Goal: Task Accomplishment & Management: Manage account settings

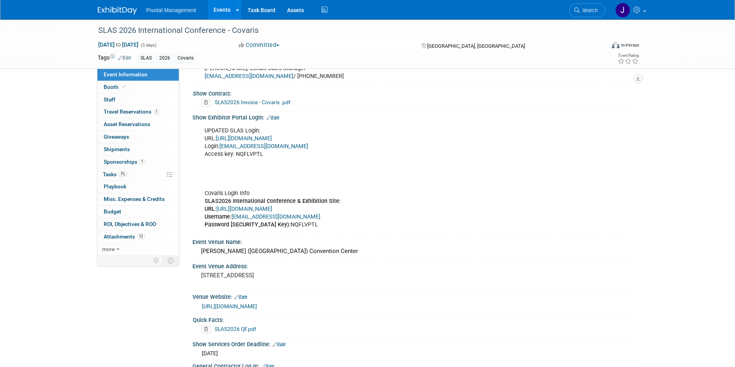
scroll to position [516, 0]
click at [586, 7] on link "Search" at bounding box center [587, 11] width 36 height 14
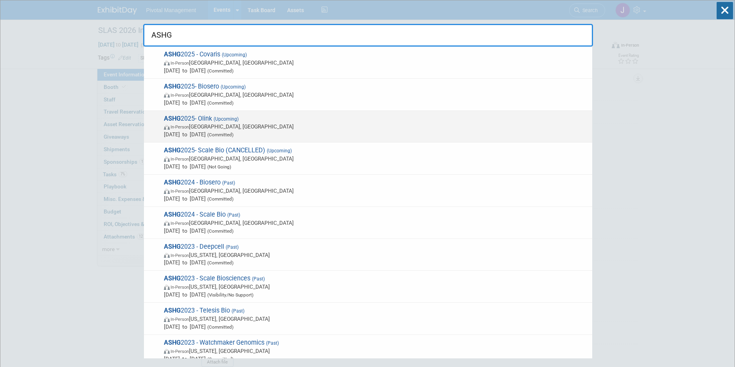
type input "ASHG"
click at [275, 124] on span "In-Person Boston, MA" at bounding box center [376, 126] width 424 height 8
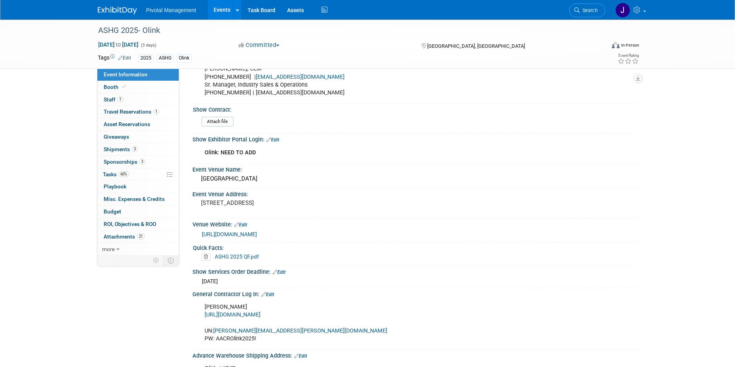
scroll to position [516, 0]
click at [349, 117] on div "Attach file" at bounding box center [416, 121] width 430 height 13
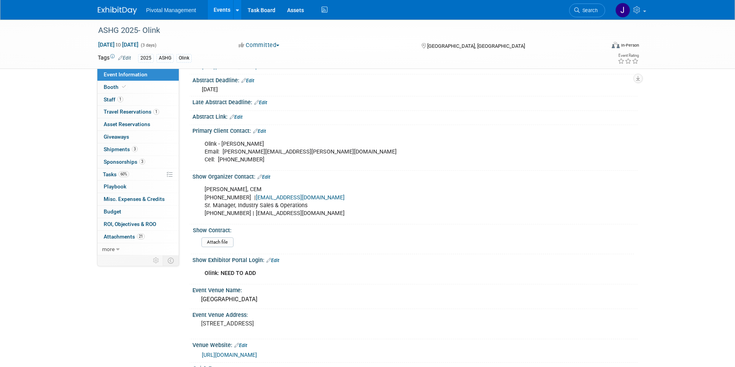
scroll to position [390, 0]
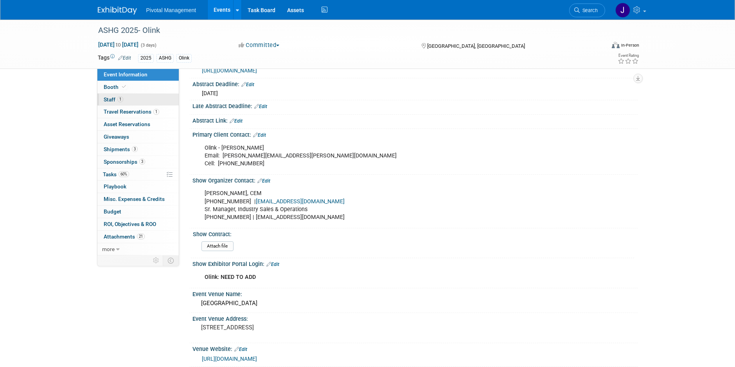
click at [128, 96] on link "1 Staff 1" at bounding box center [137, 99] width 81 height 12
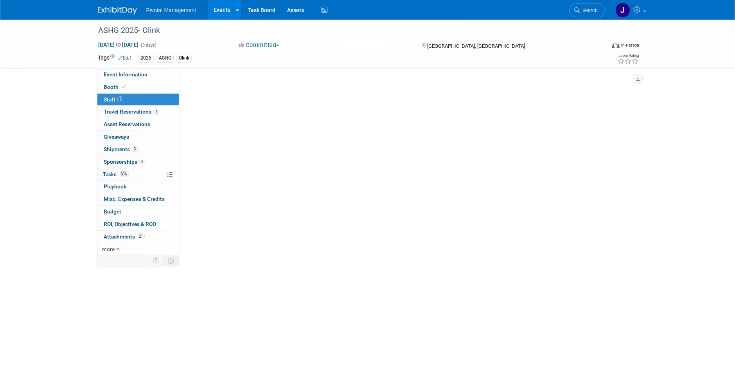
scroll to position [0, 0]
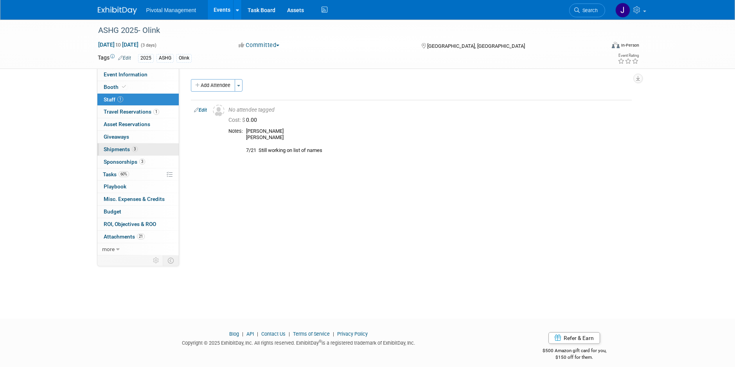
click at [132, 150] on span "3" at bounding box center [135, 149] width 6 height 6
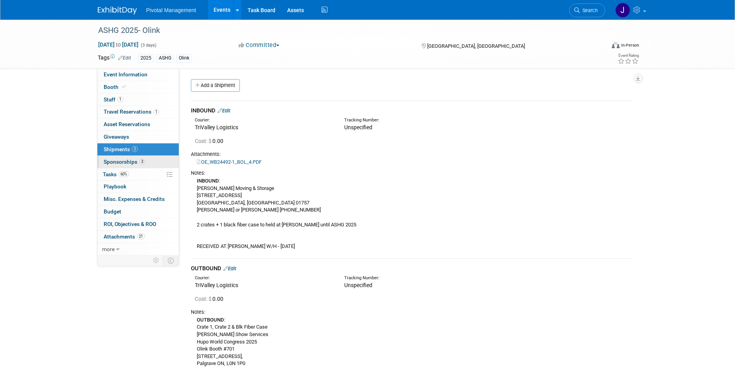
click at [128, 164] on span "Sponsorships 3" at bounding box center [124, 161] width 41 height 6
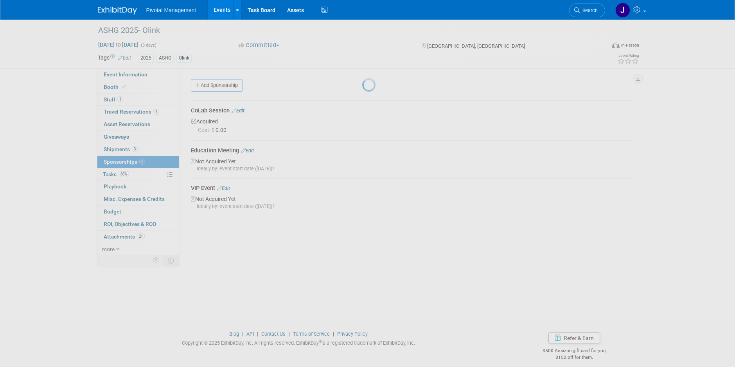
click at [362, 170] on div at bounding box center [367, 183] width 11 height 367
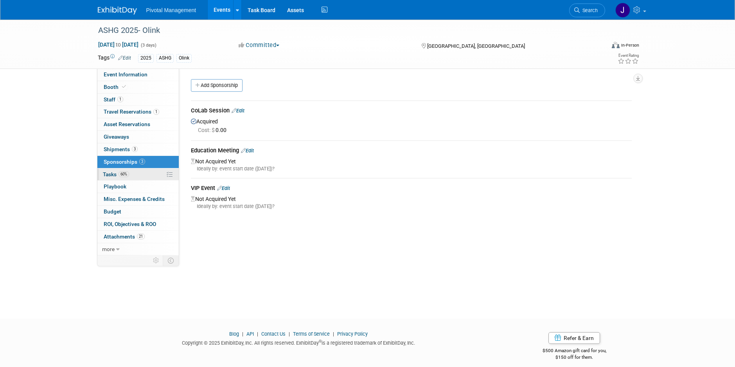
click at [127, 174] on span "60%" at bounding box center [124, 174] width 11 height 6
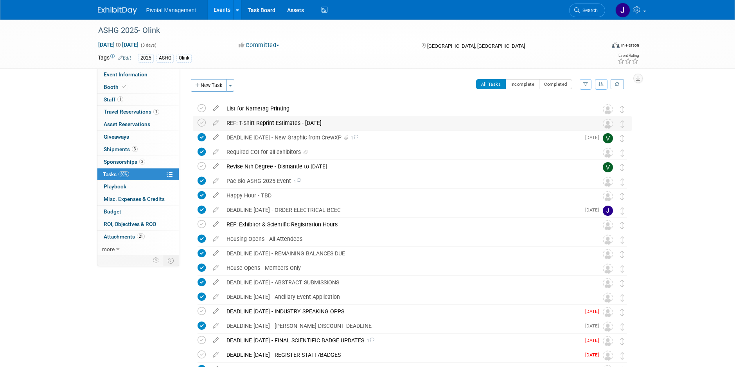
click at [280, 123] on div "REF: T-Shirt Reprint Estimates - Nadal" at bounding box center [405, 122] width 365 height 13
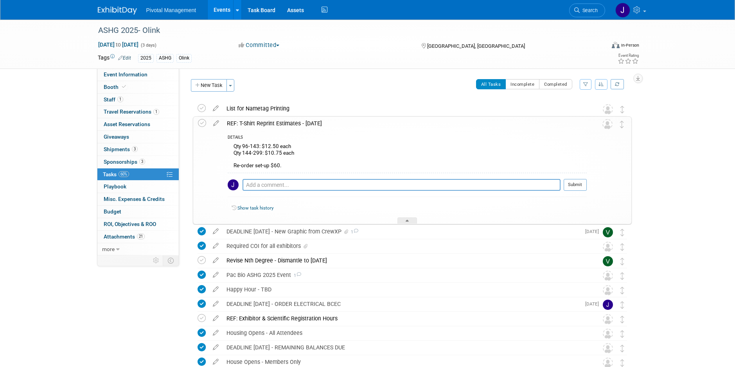
click at [280, 123] on div "REF: T-Shirt Reprint Estimates - Nadal" at bounding box center [405, 123] width 364 height 13
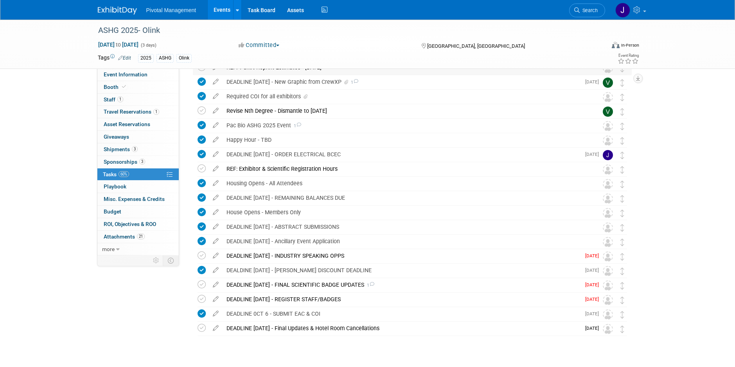
scroll to position [72, 0]
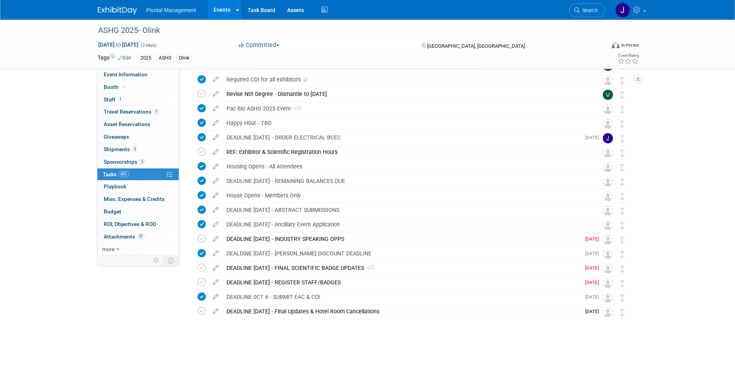
click at [192, 236] on div "DEADLINE SEPT 5 - INDUSTRY SPEAKING OPPS DETAILS Industry Speaking Opportunitie…" at bounding box center [410, 239] width 443 height 14
click at [198, 237] on icon at bounding box center [202, 238] width 8 height 8
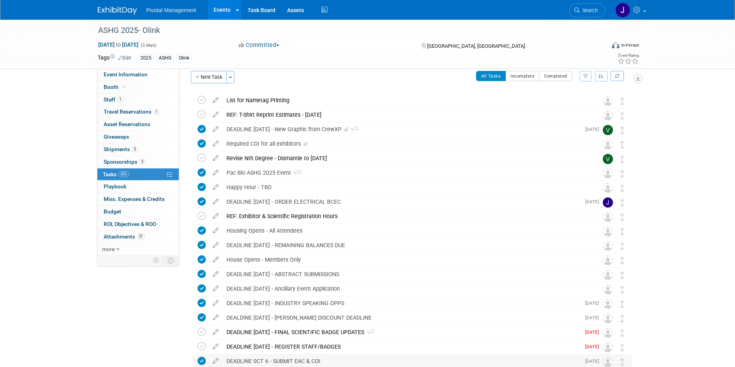
scroll to position [0, 0]
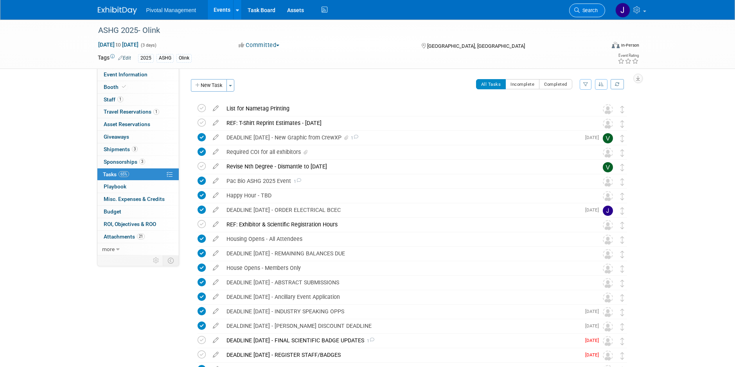
click at [580, 11] on span "Search" at bounding box center [589, 10] width 18 height 6
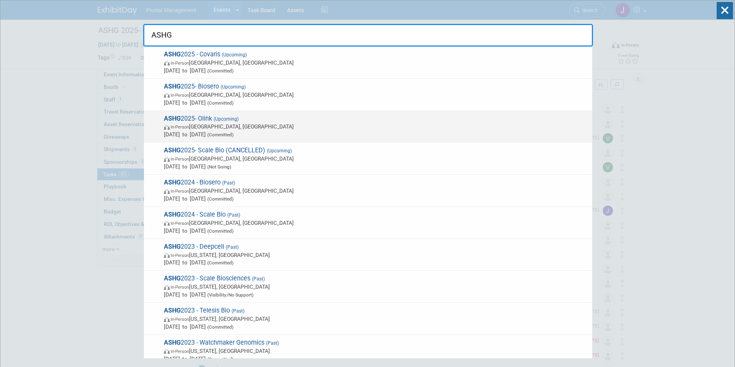
type input "ASHG"
click at [234, 134] on span "(Committed)" at bounding box center [220, 134] width 28 height 5
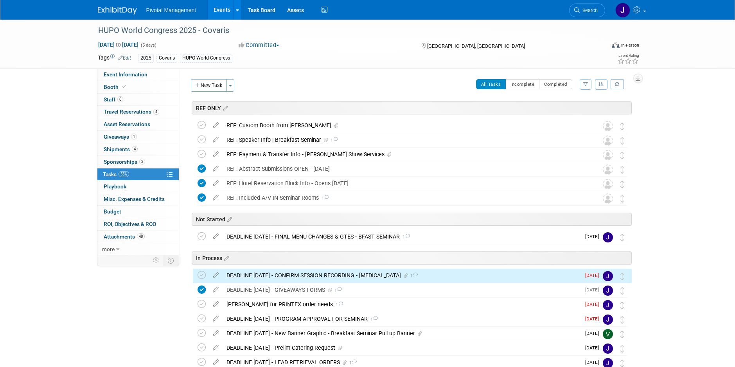
scroll to position [140, 0]
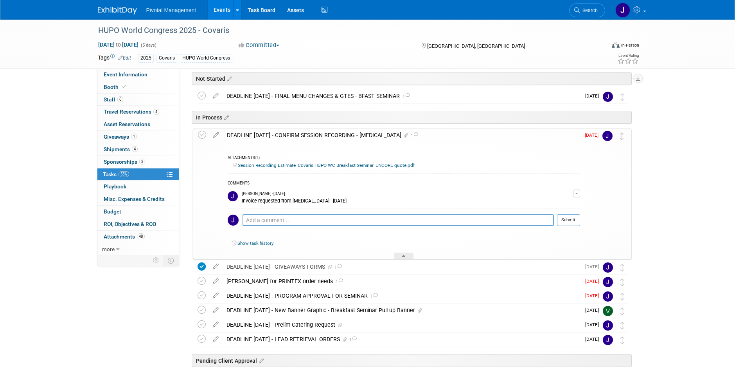
click at [294, 132] on div "DEADLINE SEPT 15 - CONFIRM SESSION RECORDING - ENCORE 1" at bounding box center [401, 134] width 357 height 13
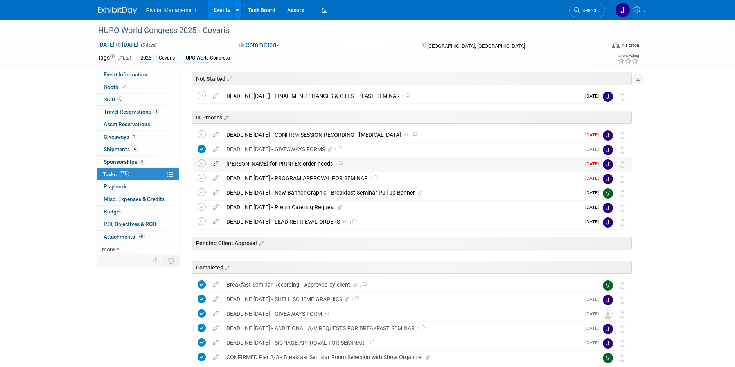
drag, startPoint x: 203, startPoint y: 164, endPoint x: 209, endPoint y: 164, distance: 6.3
click at [202, 164] on icon at bounding box center [202, 163] width 8 height 8
click at [306, 194] on div "DEADLINE OCT 2 - New Banner Graphic - Breakfast Seminar Pull up Banner" at bounding box center [402, 192] width 358 height 13
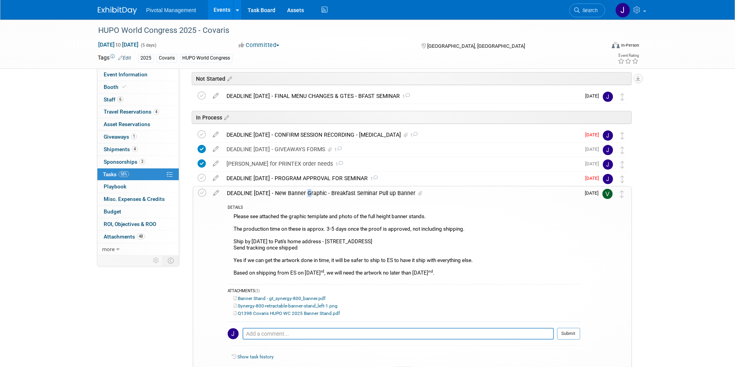
click at [304, 197] on div "DEADLINE OCT 2 - New Banner Graphic - Breakfast Seminar Pull up Banner" at bounding box center [401, 192] width 357 height 13
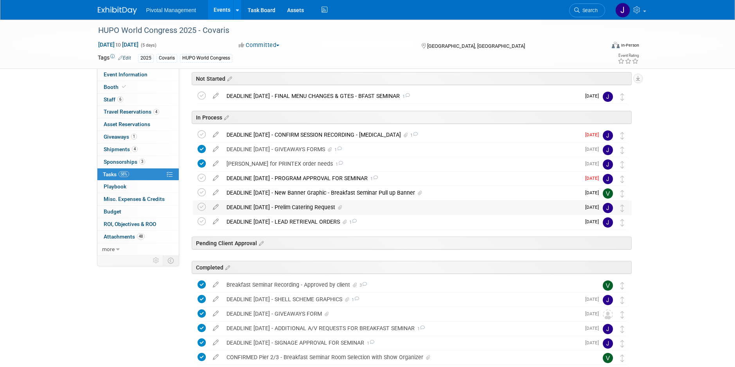
click at [301, 205] on div "DEADLINE OCT 28 - Prelim Catering Request" at bounding box center [402, 206] width 358 height 13
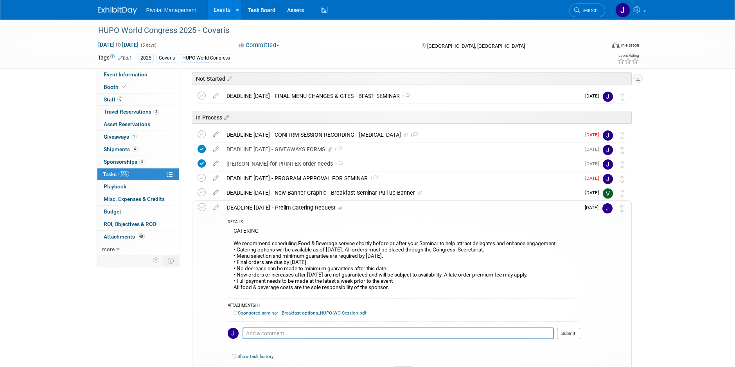
click at [301, 205] on div "DEADLINE OCT 28 - Prelim Catering Request" at bounding box center [401, 207] width 357 height 13
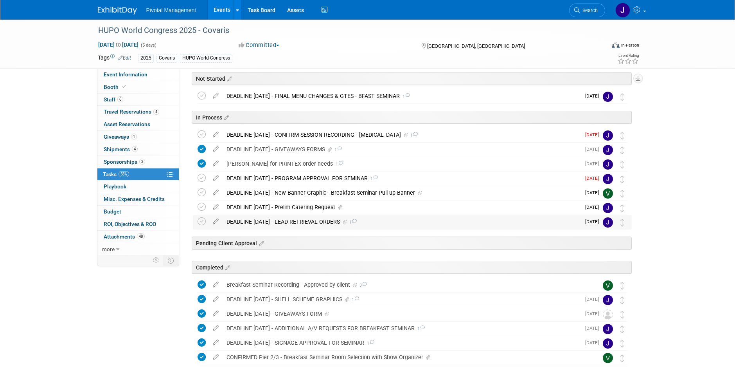
click at [296, 221] on div "DEADLINE OCT 24 - LEAD RETRIEVAL ORDERS 1" at bounding box center [402, 221] width 358 height 13
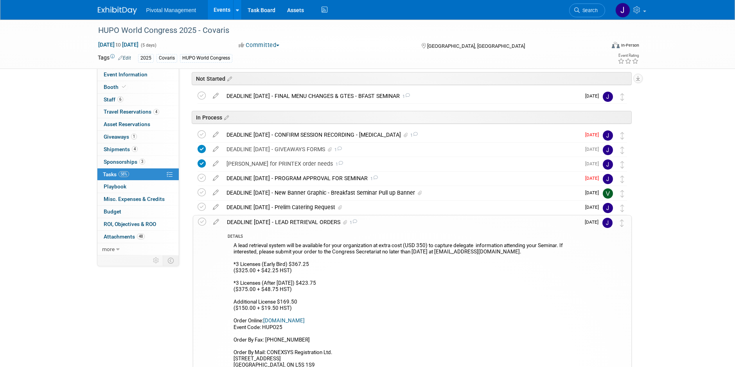
click at [296, 221] on div "DEADLINE OCT 24 - LEAD RETRIEVAL ORDERS 1" at bounding box center [401, 221] width 357 height 13
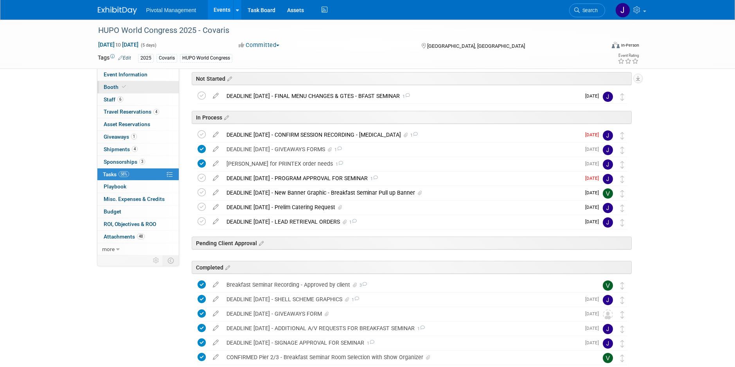
click at [122, 85] on icon at bounding box center [124, 86] width 4 height 4
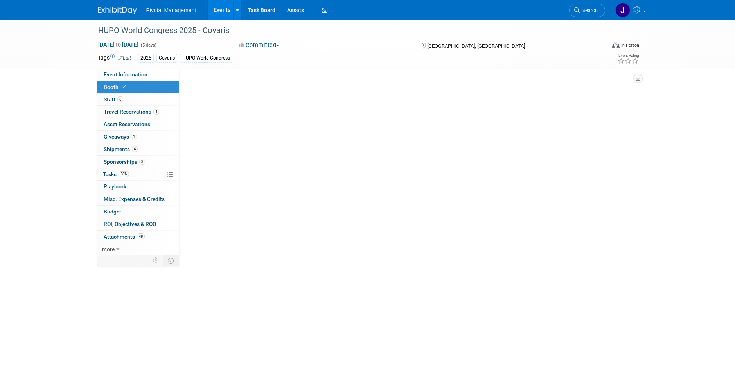
scroll to position [0, 0]
select select "Yes"
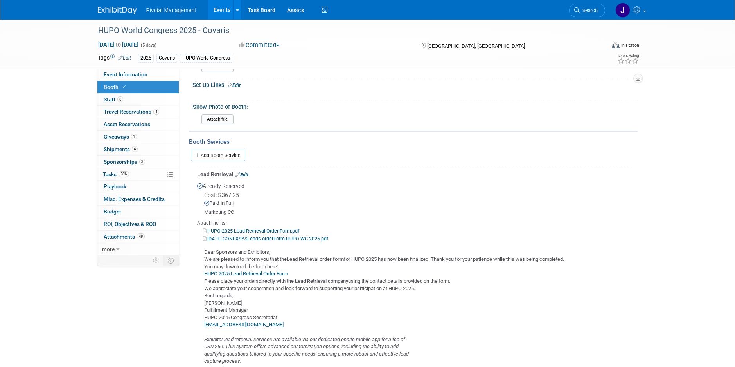
scroll to position [692, 0]
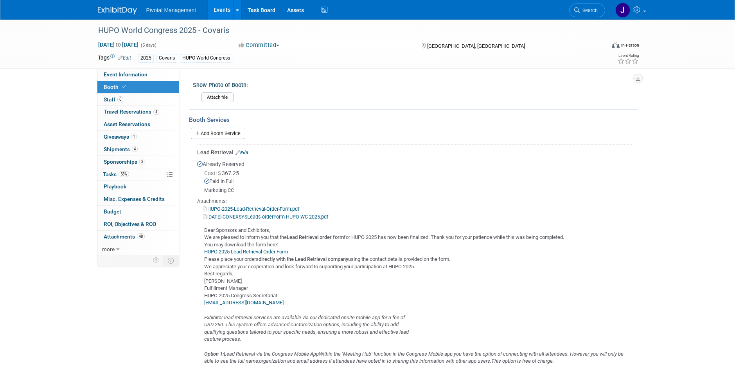
click at [259, 216] on link "2025-09-17-CONEXSYSLeads-orderForm-HUPO WC 2025.pdf" at bounding box center [265, 217] width 125 height 6
click at [117, 172] on span "Tasks 58%" at bounding box center [116, 174] width 26 height 6
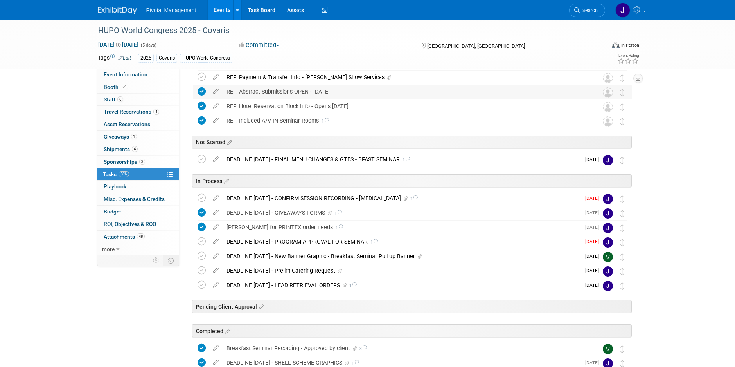
scroll to position [81, 0]
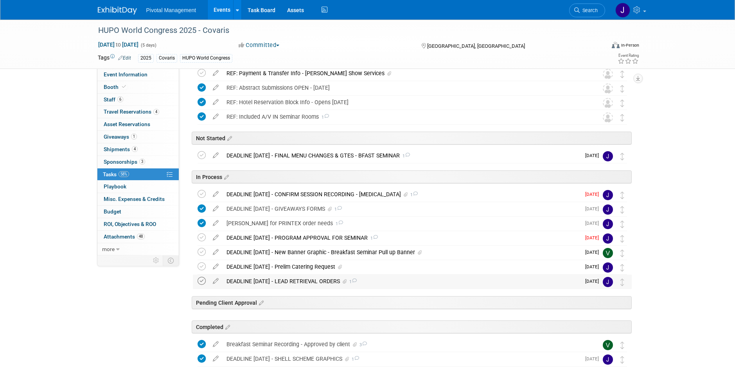
click at [201, 282] on icon at bounding box center [202, 281] width 8 height 8
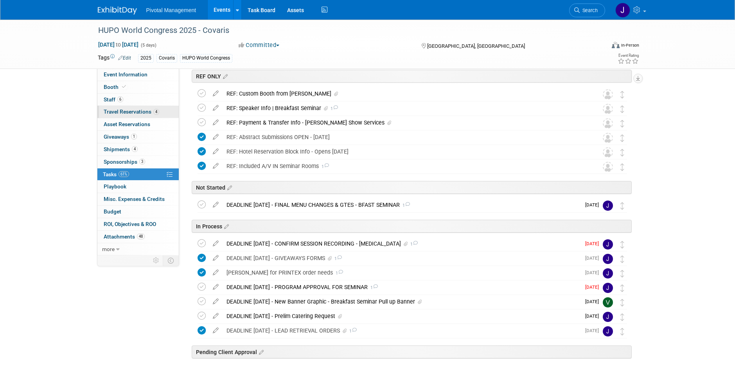
scroll to position [0, 0]
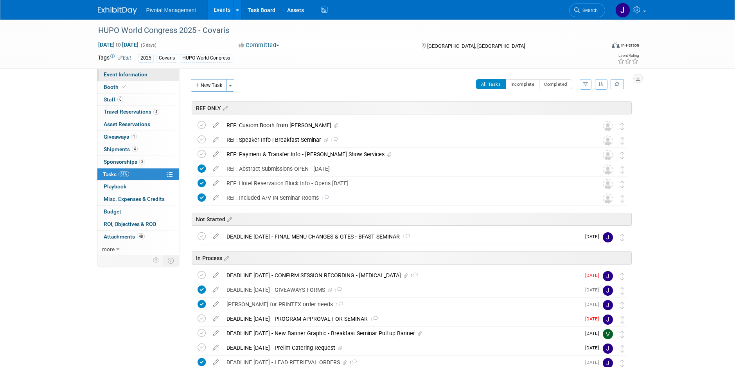
click at [144, 80] on link "Event Information" at bounding box center [137, 74] width 81 height 12
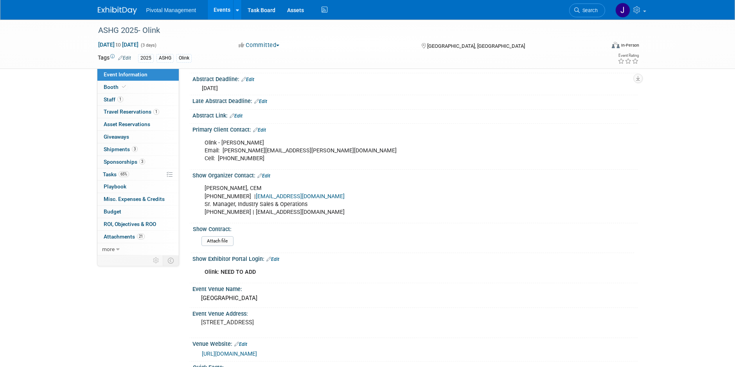
scroll to position [412, 0]
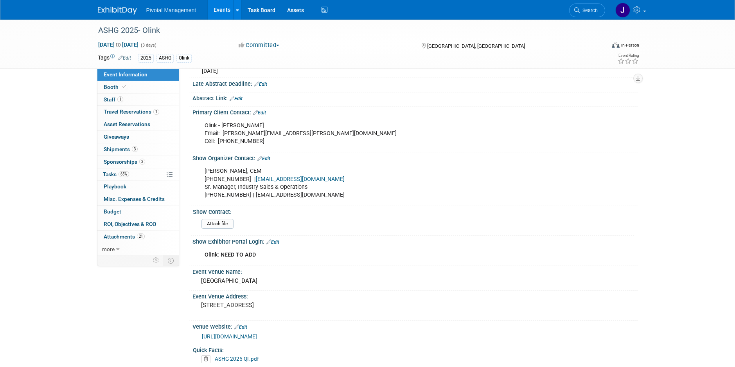
click at [222, 14] on link "Events" at bounding box center [222, 10] width 29 height 20
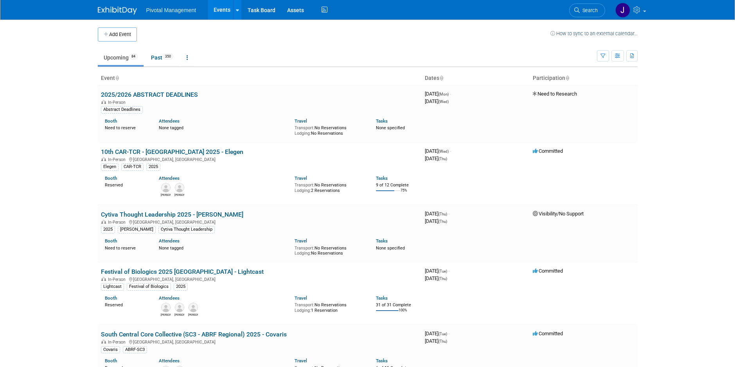
click at [594, 10] on span "Search" at bounding box center [589, 10] width 18 height 6
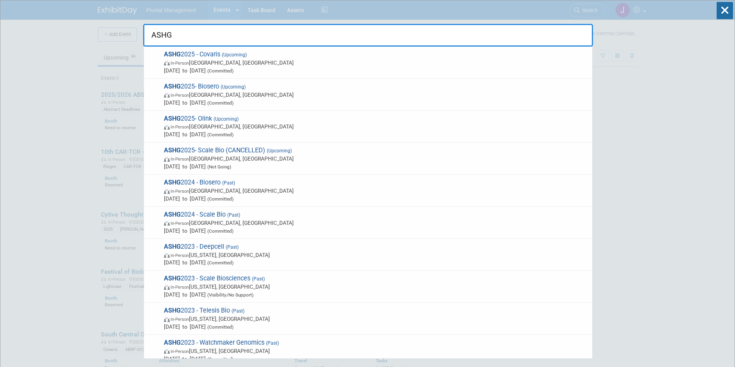
type input "ASHG"
click at [230, 40] on input "ASHG" at bounding box center [368, 35] width 450 height 23
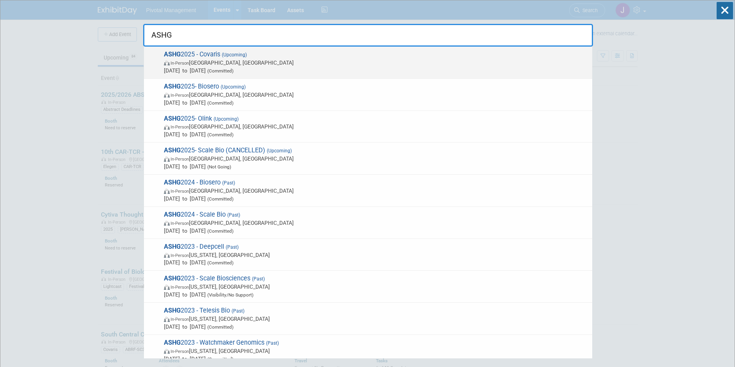
click at [225, 62] on span "In-Person Boston, MA" at bounding box center [376, 63] width 424 height 8
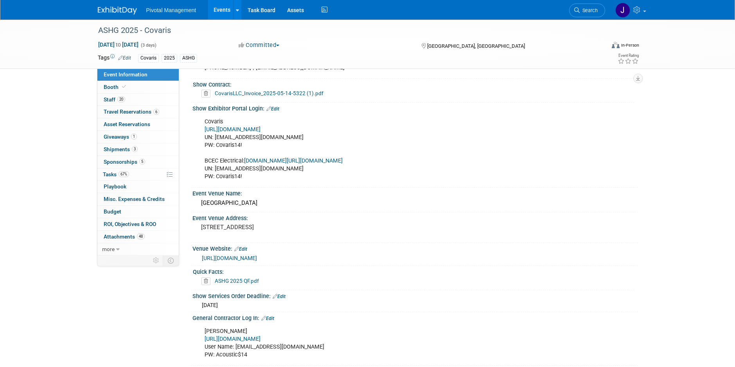
scroll to position [529, 0]
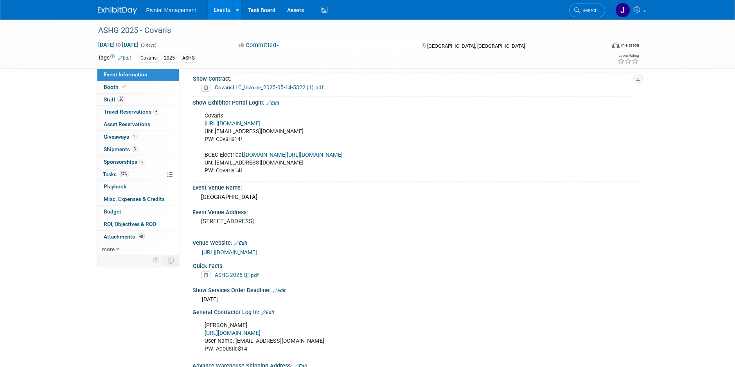
click at [261, 120] on link "[URL][DOMAIN_NAME]" at bounding box center [233, 123] width 56 height 7
drag, startPoint x: 277, startPoint y: 125, endPoint x: 215, endPoint y: 125, distance: 62.2
click at [215, 125] on div "Covaris [URL][DOMAIN_NAME] UN: [EMAIL_ADDRESS][DOMAIN_NAME] PW: Covaris14! BCEC…" at bounding box center [375, 143] width 352 height 71
copy div "[EMAIL_ADDRESS][DOMAIN_NAME]"
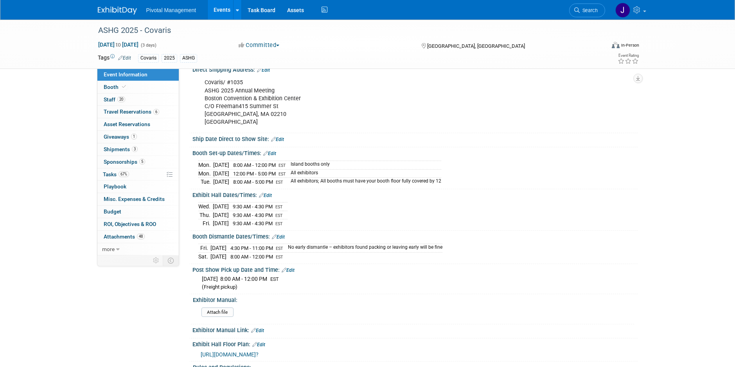
scroll to position [958, 0]
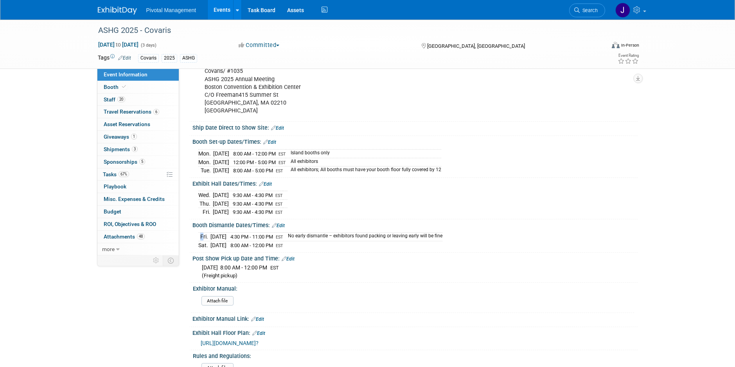
drag, startPoint x: 200, startPoint y: 226, endPoint x: 461, endPoint y: 219, distance: 261.4
click at [461, 228] on div "[DATE] 4:30 PM - 11:00 PM EST No early dismantle – exhibitors found packing or …" at bounding box center [414, 239] width 445 height 22
click at [354, 205] on div "[DATE] 9:30 AM - 4:30 PM EST [DATE] 9:30 AM - 4:30 PM EST [DATE] 9:30 AM - 4:30…" at bounding box center [414, 202] width 433 height 27
click at [589, 8] on span "Search" at bounding box center [589, 10] width 18 height 6
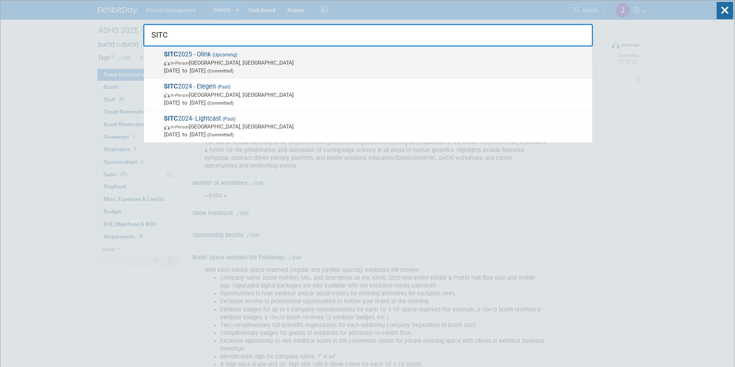
type input "SITC"
click at [323, 59] on span "In-Person Forest Heights, MD" at bounding box center [376, 63] width 424 height 8
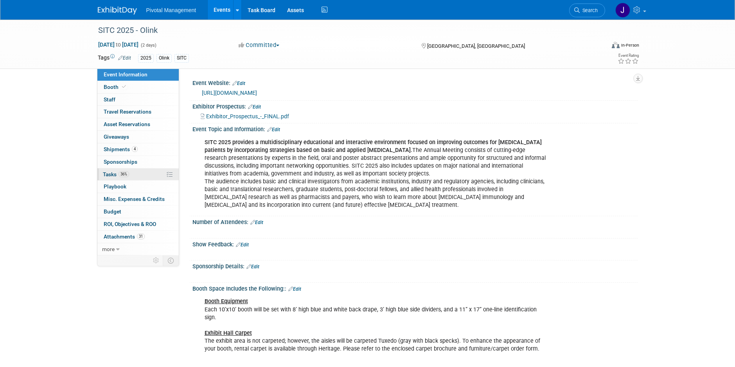
click at [129, 171] on span "Tasks 36%" at bounding box center [116, 174] width 26 height 6
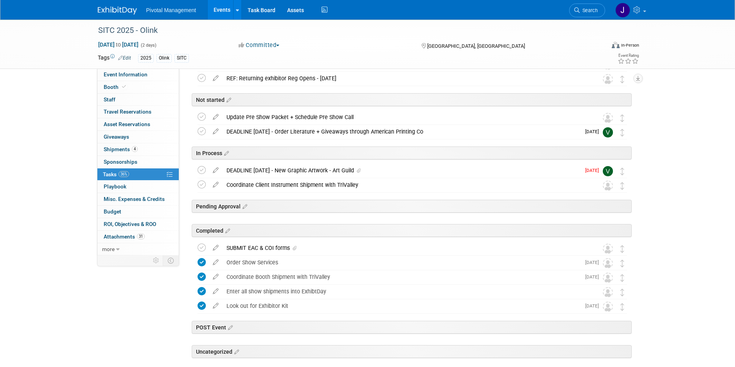
scroll to position [63, 0]
click at [269, 166] on div "DEADLINE SEPT 22 - New Graphic Artwork - Art Guild" at bounding box center [402, 168] width 358 height 13
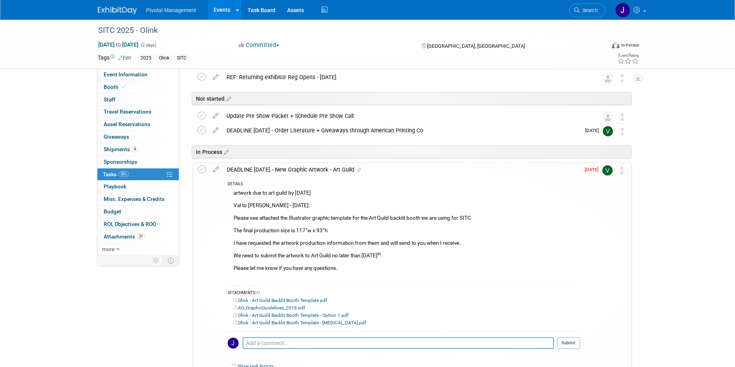
click at [243, 170] on div "DEADLINE SEPT 22 - New Graphic Artwork - Art Guild" at bounding box center [401, 169] width 357 height 13
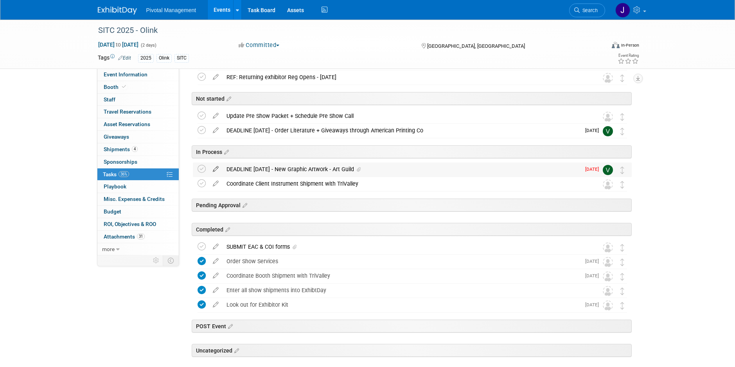
click at [218, 169] on icon at bounding box center [216, 167] width 14 height 10
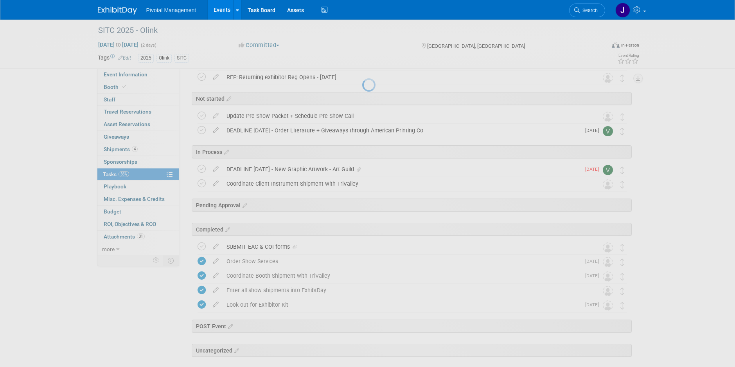
select select "8"
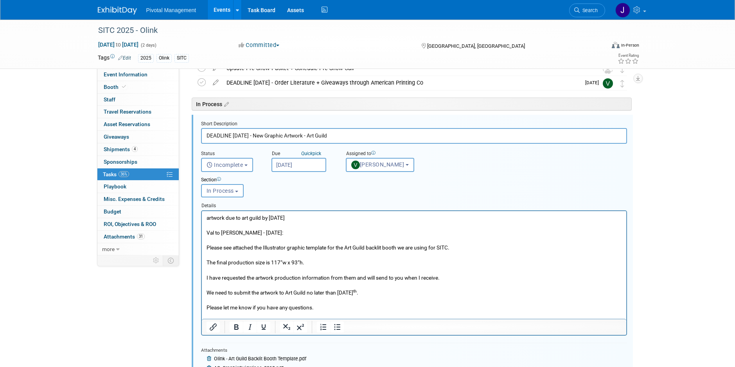
scroll to position [0, 0]
click at [283, 162] on input "Sep 22, 2025" at bounding box center [298, 165] width 55 height 14
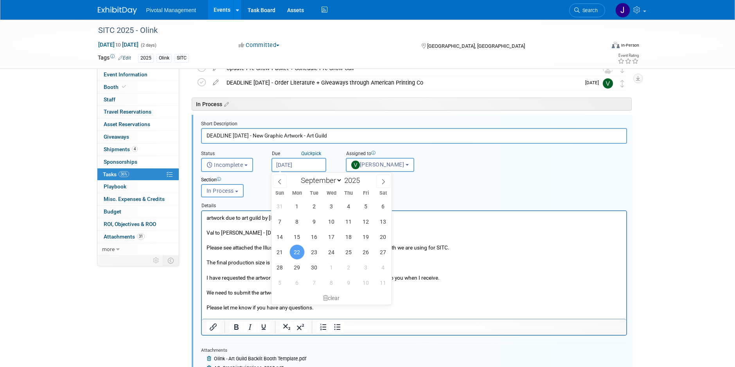
click at [283, 162] on input "Sep 22, 2025" at bounding box center [298, 165] width 55 height 14
click at [495, 240] on p "artwork due to art guild by sept 22nd Val to Natalia - 07.28.25: Please see att…" at bounding box center [413, 266] width 415 height 104
click at [301, 266] on span "29" at bounding box center [296, 266] width 15 height 15
type input "Sep 29, 2025"
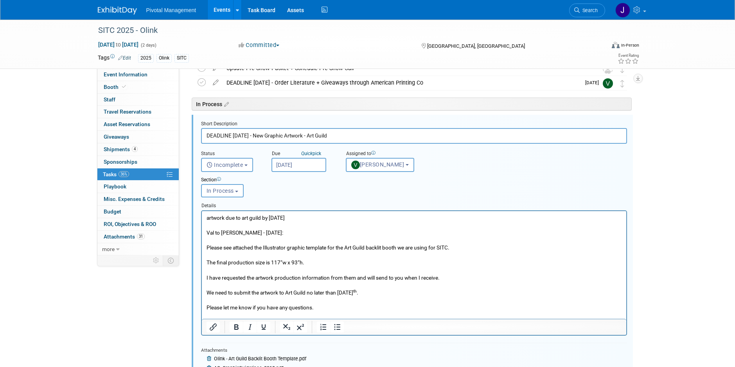
click at [324, 217] on p "artwork due to art guild by sept 22nd Val to Natalia - 07.28.25: Please see att…" at bounding box center [413, 266] width 415 height 104
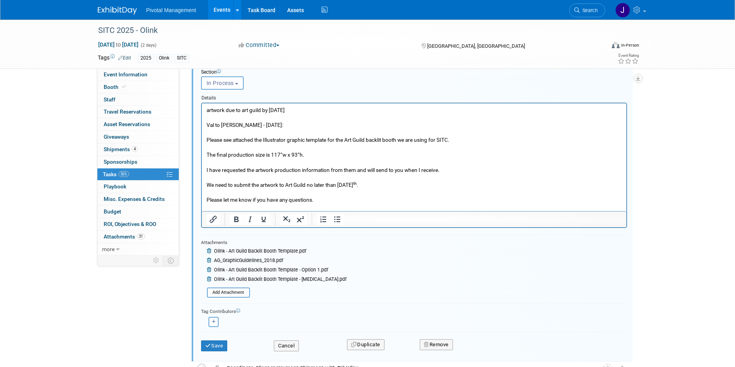
scroll to position [234, 0]
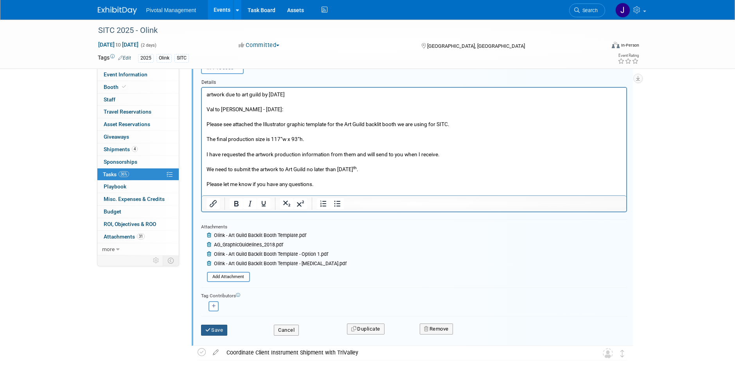
click at [215, 326] on button "Save" at bounding box center [214, 329] width 27 height 11
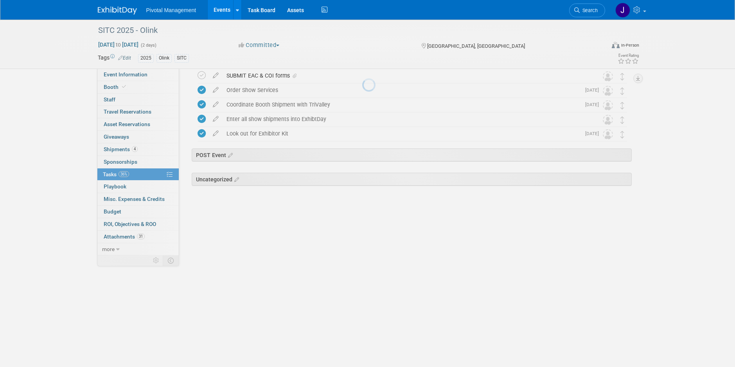
scroll to position [104, 0]
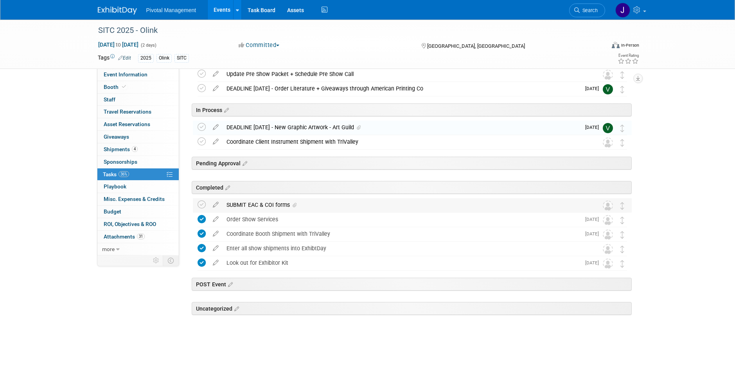
click at [259, 204] on div "SUBMIT EAC & COI forms" at bounding box center [405, 204] width 365 height 13
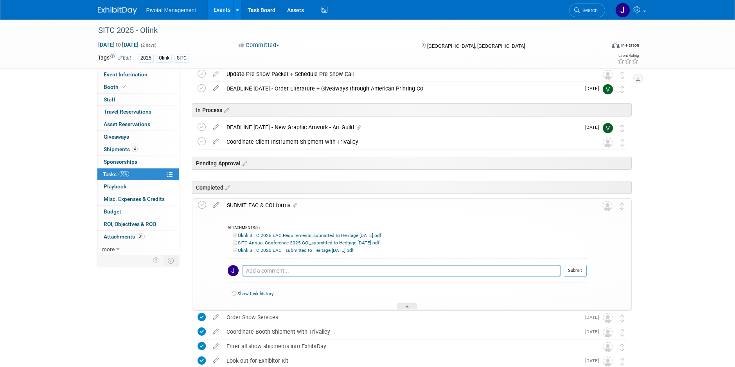
click at [259, 204] on div "SUBMIT EAC & COI forms" at bounding box center [405, 204] width 364 height 13
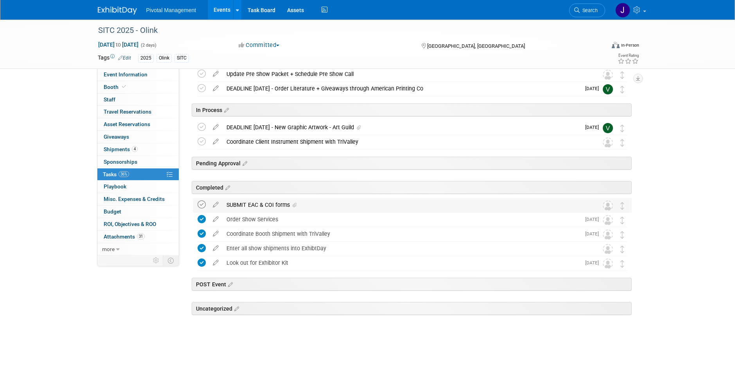
click at [202, 204] on icon at bounding box center [202, 204] width 8 height 8
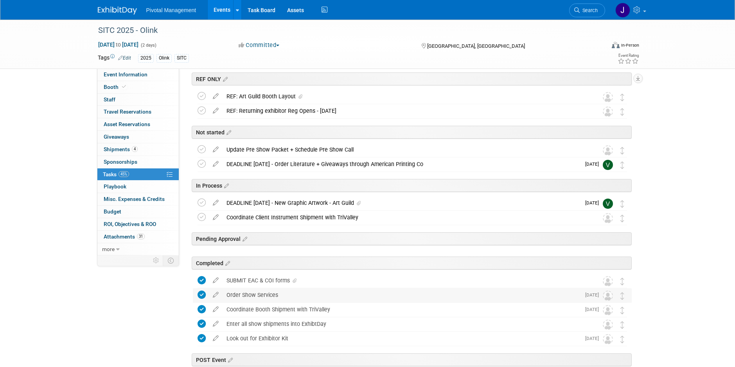
scroll to position [0, 0]
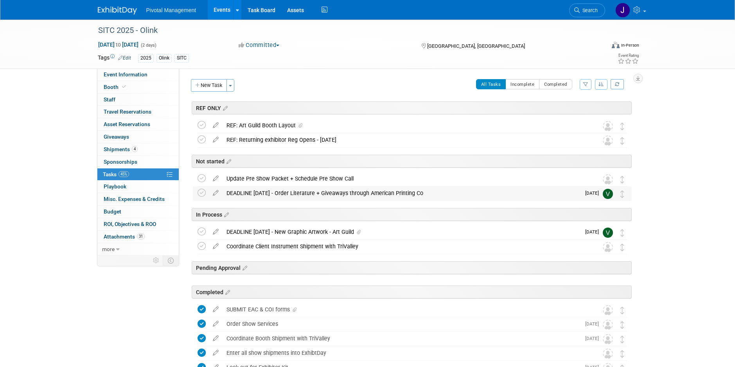
click at [464, 194] on div "DEADLINE OCT 13 - Order Literature + Giveaways through American Printing Co" at bounding box center [402, 192] width 358 height 13
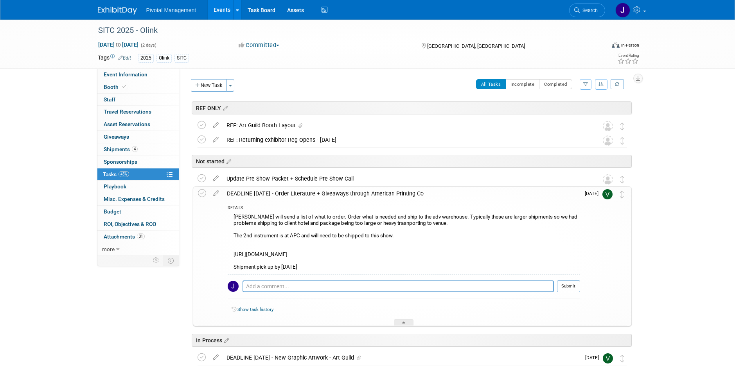
click at [464, 194] on div "DEADLINE OCT 13 - Order Literature + Giveaways through American Printing Co" at bounding box center [401, 193] width 357 height 13
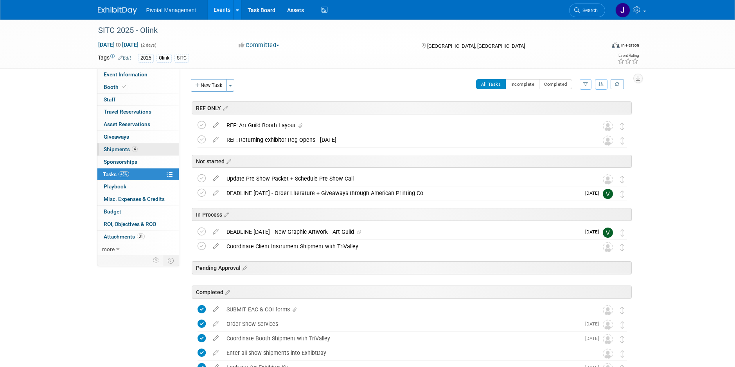
click at [121, 149] on span "Shipments 4" at bounding box center [121, 149] width 34 height 6
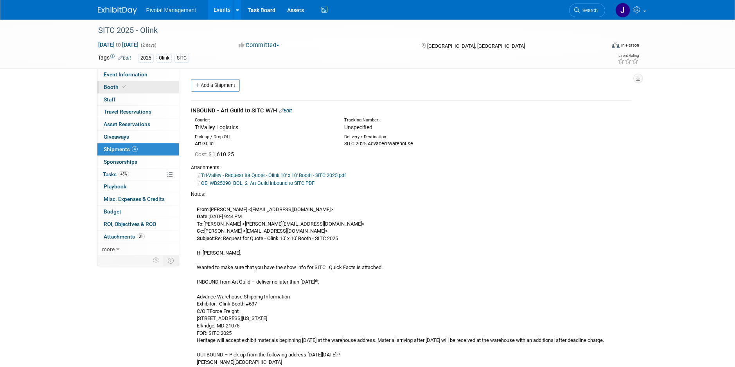
click at [112, 85] on span "Booth" at bounding box center [116, 87] width 24 height 6
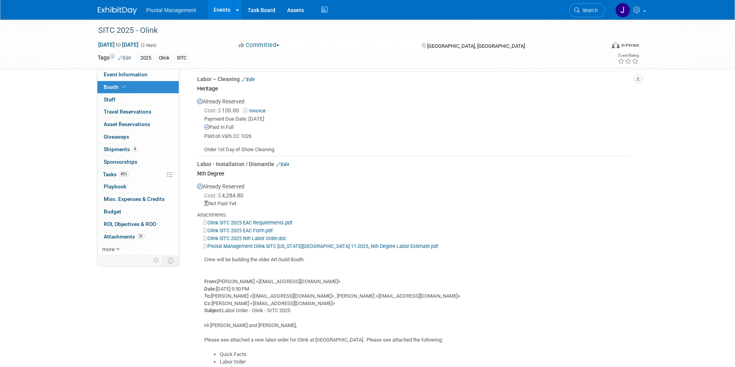
scroll to position [786, 0]
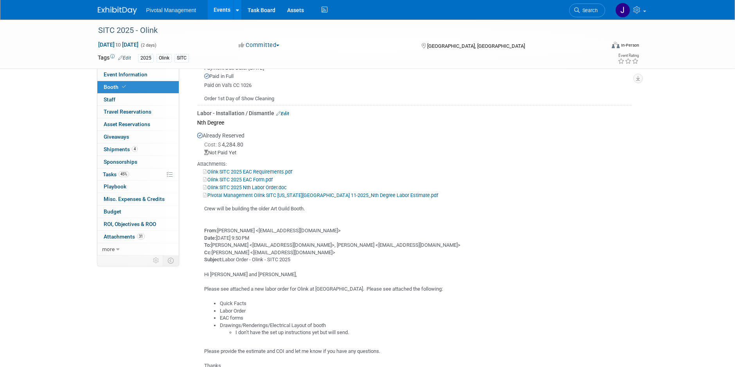
click at [283, 111] on link "Edit" at bounding box center [282, 113] width 13 height 5
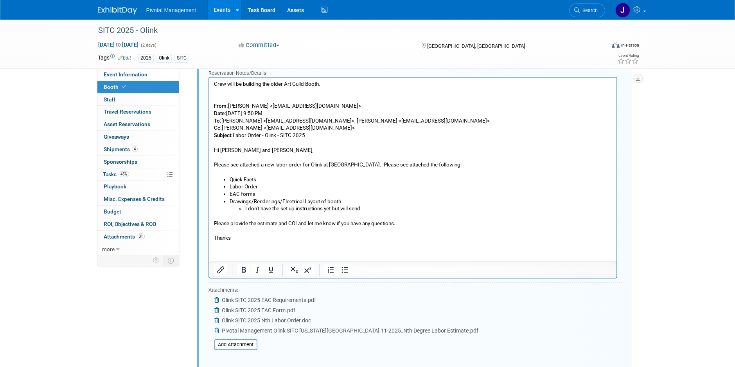
scroll to position [1063, 0]
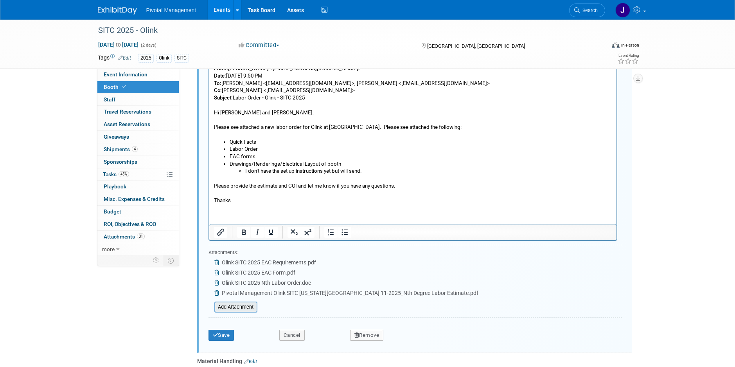
click at [239, 308] on input "file" at bounding box center [210, 306] width 93 height 9
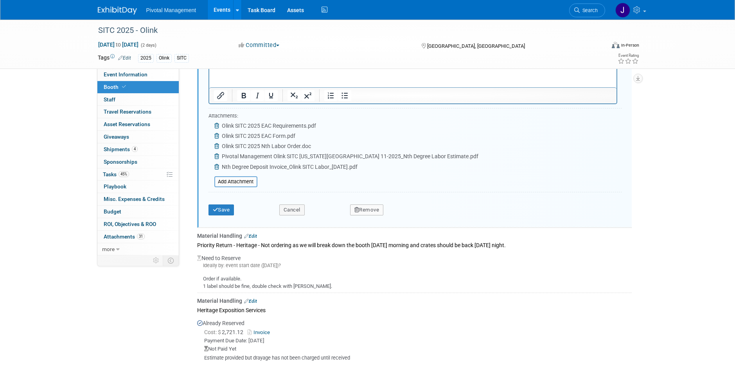
scroll to position [1200, 0]
click at [225, 208] on button "Save" at bounding box center [221, 209] width 26 height 11
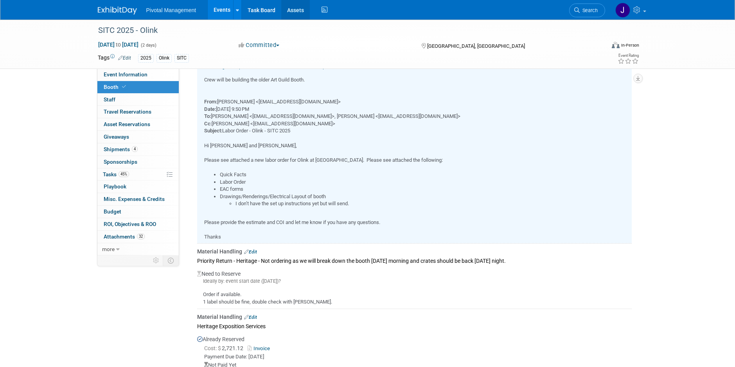
scroll to position [801, 0]
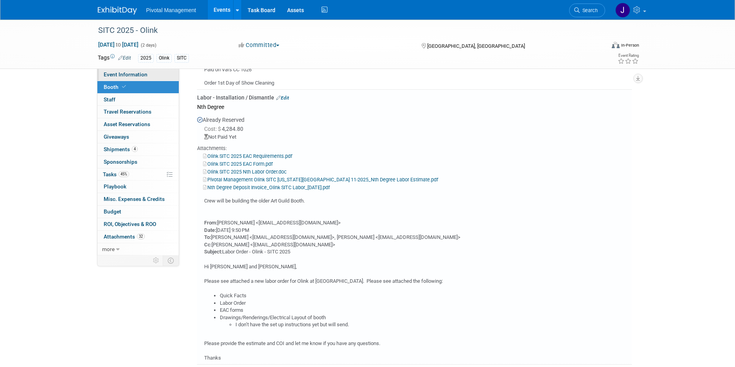
click at [146, 76] on span "Event Information" at bounding box center [126, 74] width 44 height 6
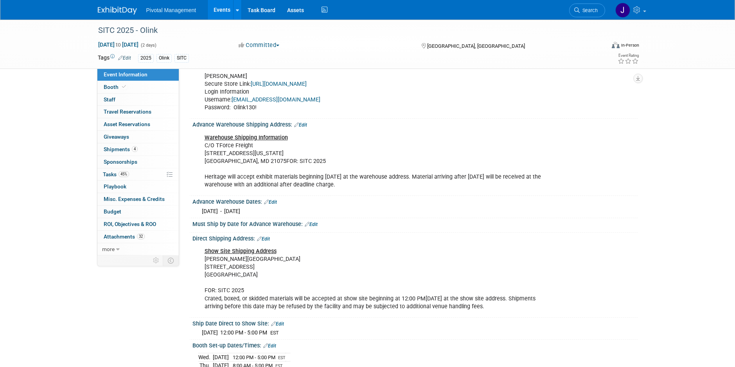
scroll to position [823, 0]
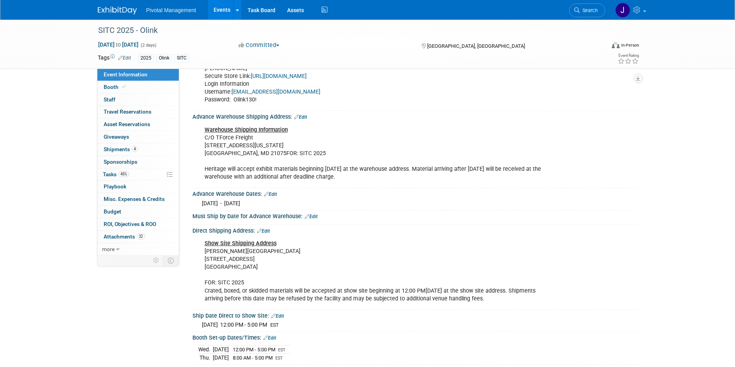
click at [297, 198] on div "Wed. Oct 8, 2025 - Wed. Oct 29, 2025" at bounding box center [414, 202] width 433 height 10
drag, startPoint x: 298, startPoint y: 199, endPoint x: 253, endPoint y: 200, distance: 44.6
click at [253, 200] on div "Wed. Oct 8, 2025 - Wed. Oct 29, 2025" at bounding box center [414, 202] width 433 height 10
drag, startPoint x: 253, startPoint y: 200, endPoint x: 344, endPoint y: 203, distance: 90.8
click at [344, 203] on div "Wed. Oct 8, 2025 - Wed. Oct 29, 2025" at bounding box center [414, 202] width 433 height 10
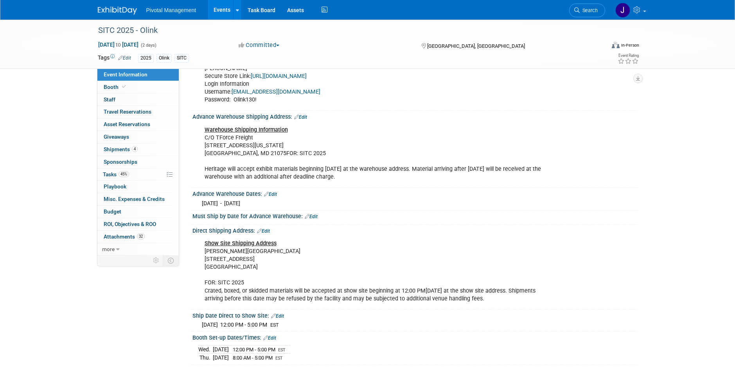
click at [333, 197] on div "Wed. Oct 8, 2025 - Wed. Oct 29, 2025" at bounding box center [414, 202] width 433 height 10
click at [288, 197] on div "Wed. Oct 8, 2025 - Wed. Oct 29, 2025" at bounding box center [414, 202] width 433 height 10
drag, startPoint x: 198, startPoint y: 202, endPoint x: 296, endPoint y: 203, distance: 98.2
click at [296, 203] on div "Wed. Oct 8, 2025 - Wed. Oct 29, 2025" at bounding box center [414, 202] width 433 height 10
drag, startPoint x: 296, startPoint y: 203, endPoint x: 285, endPoint y: 203, distance: 11.3
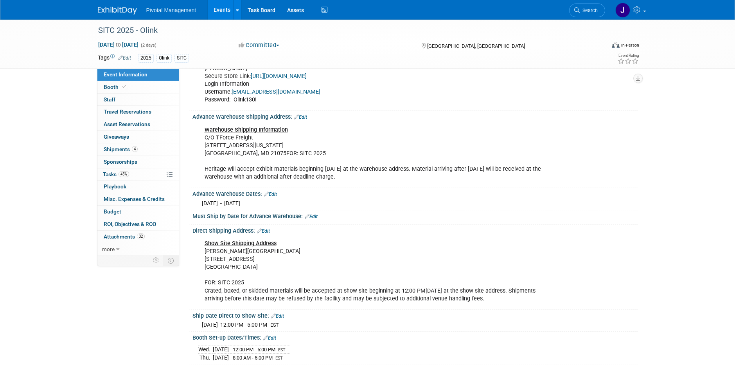
copy span "Wed. Oct 8, 2025 - Wed. Oct 29, 2025"
click at [600, 10] on link "Search" at bounding box center [587, 11] width 36 height 14
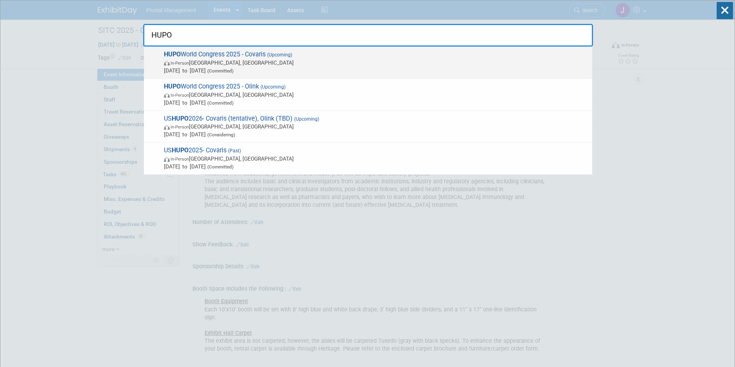
type input "HUPO"
click at [301, 71] on span "Nov 9, 2025 to Nov 13, 2025 (Committed)" at bounding box center [376, 70] width 424 height 8
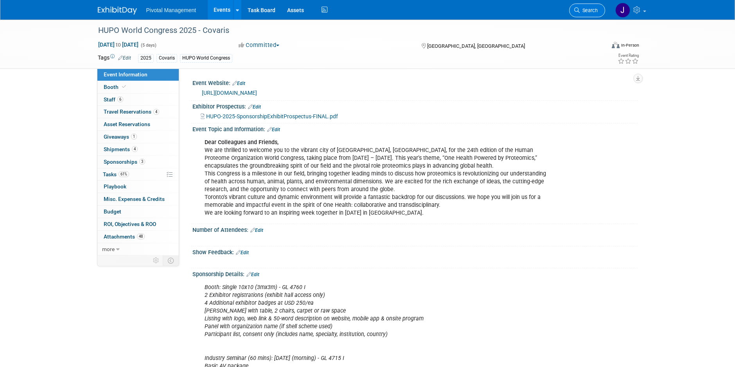
click at [586, 14] on link "Search" at bounding box center [587, 11] width 36 height 14
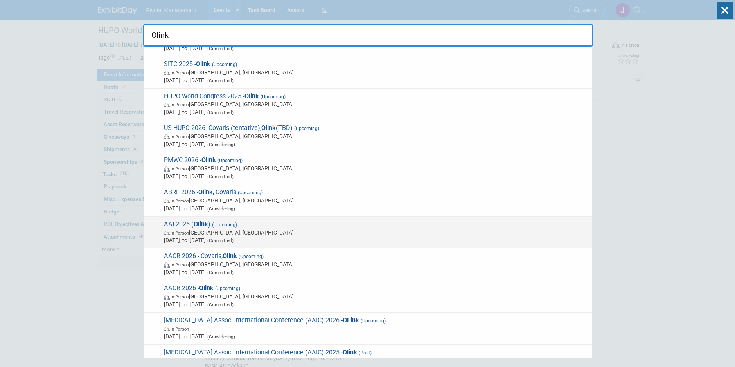
scroll to position [23, 0]
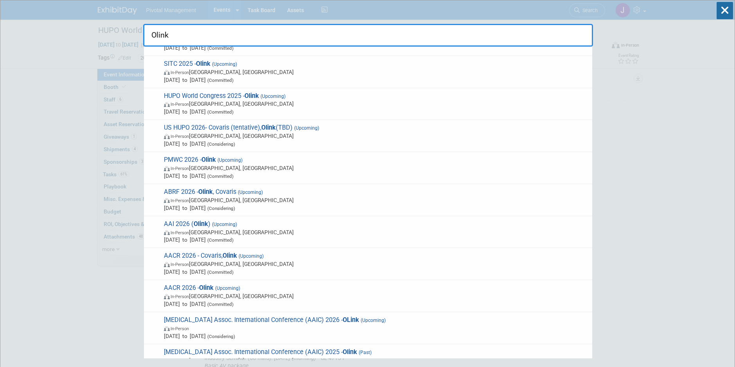
type input "Olink"
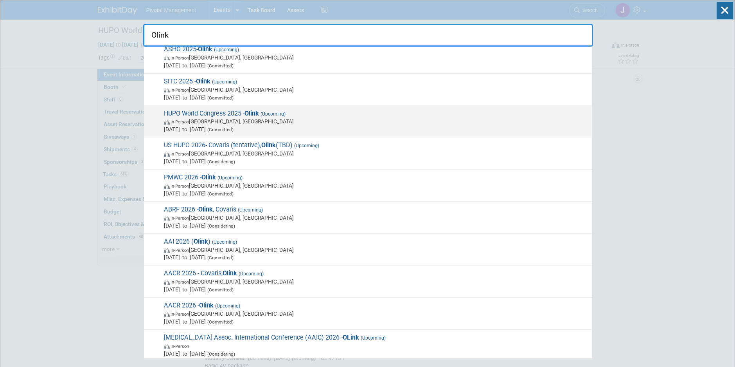
scroll to position [0, 0]
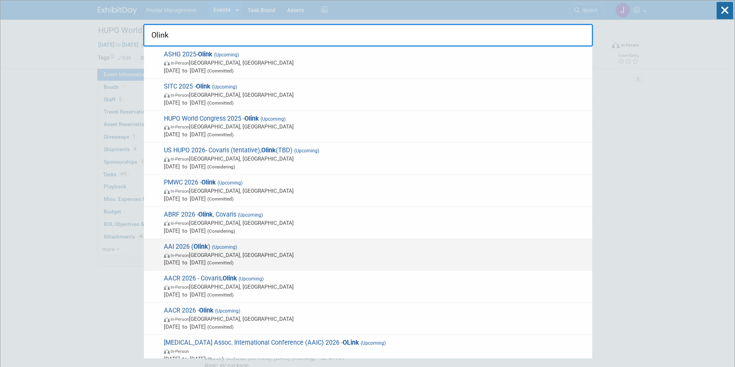
click at [228, 263] on span "Apr 15, 2026 to Apr 19, 2026 (Committed)" at bounding box center [376, 262] width 424 height 8
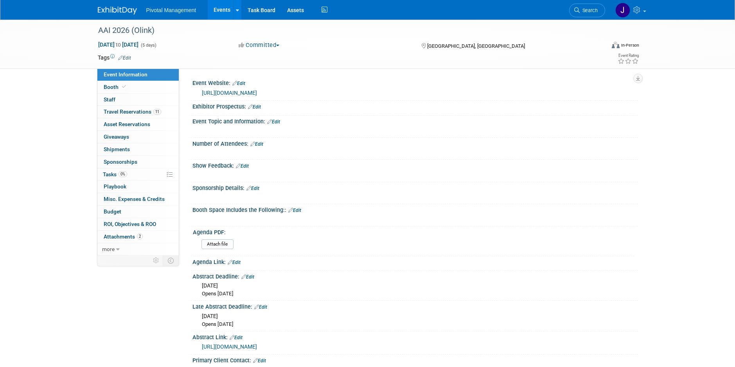
click at [131, 86] on link "Booth" at bounding box center [137, 87] width 81 height 12
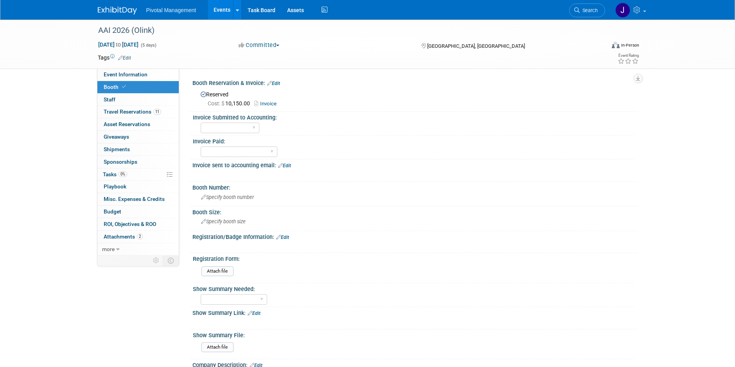
click at [273, 102] on link "Invoice" at bounding box center [267, 104] width 26 height 6
click at [237, 196] on span "Specify booth number" at bounding box center [227, 197] width 53 height 6
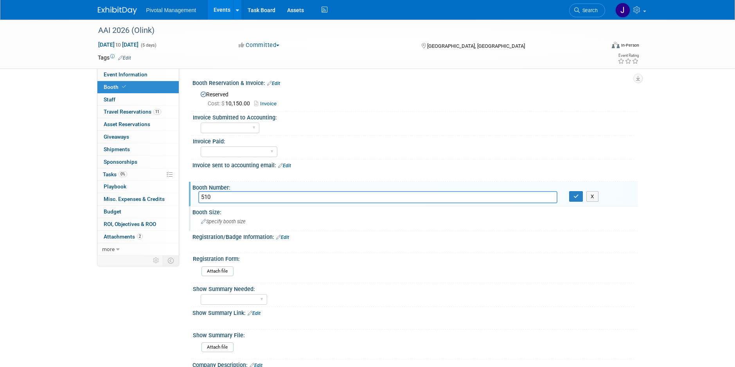
type input "510"
click at [230, 221] on span "Specify booth size" at bounding box center [223, 221] width 45 height 6
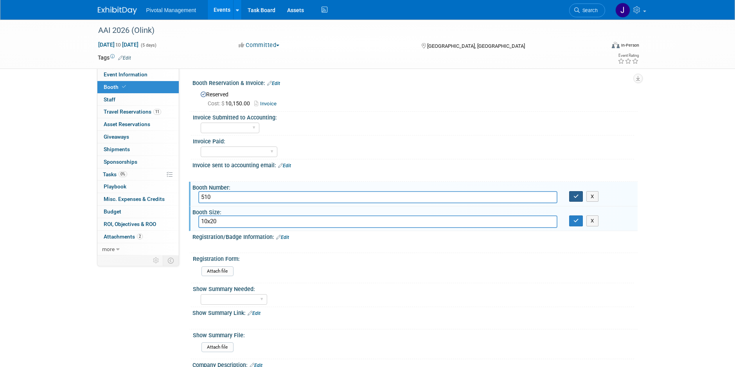
type input "10x20"
click at [573, 192] on button "button" at bounding box center [576, 196] width 14 height 11
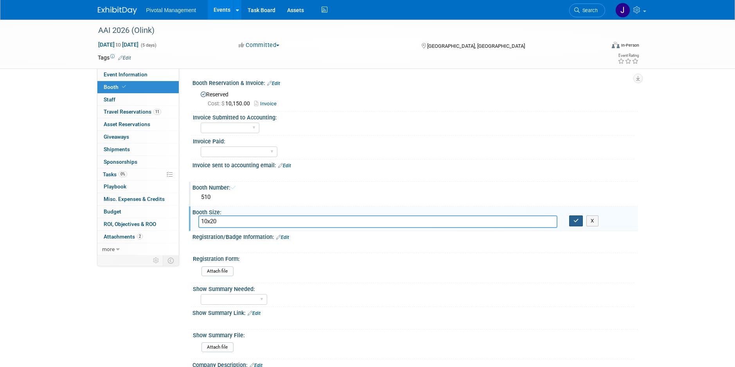
click at [573, 218] on button "button" at bounding box center [576, 220] width 14 height 11
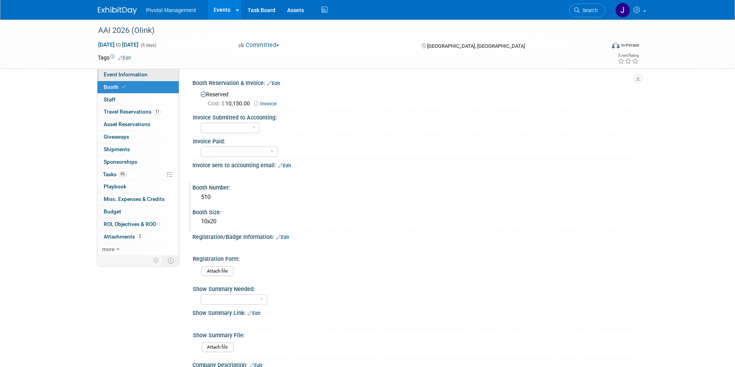
click at [128, 77] on link "Event Information" at bounding box center [137, 74] width 81 height 12
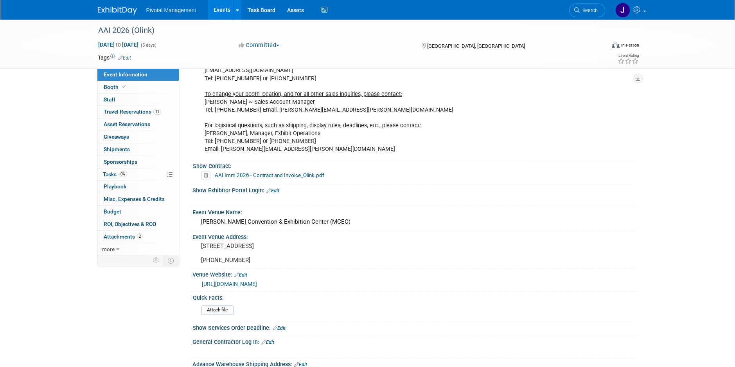
scroll to position [358, 0]
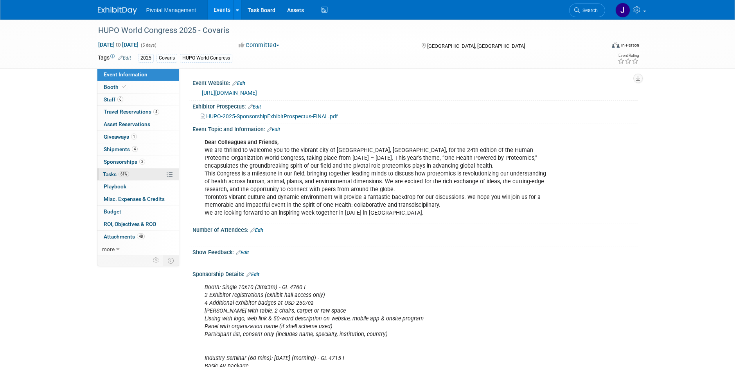
click at [158, 173] on link "61% Tasks 61%" at bounding box center [137, 174] width 81 height 12
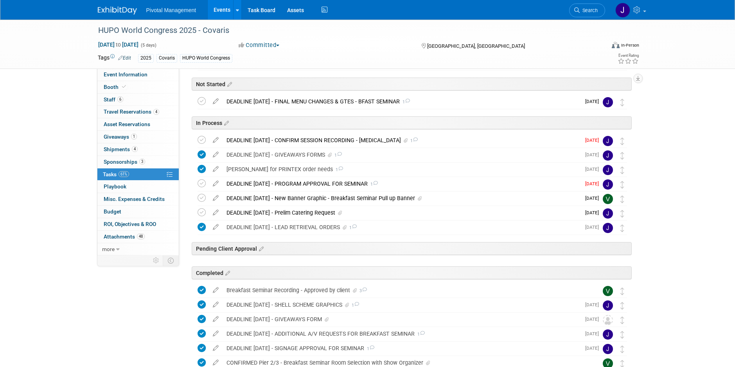
scroll to position [141, 0]
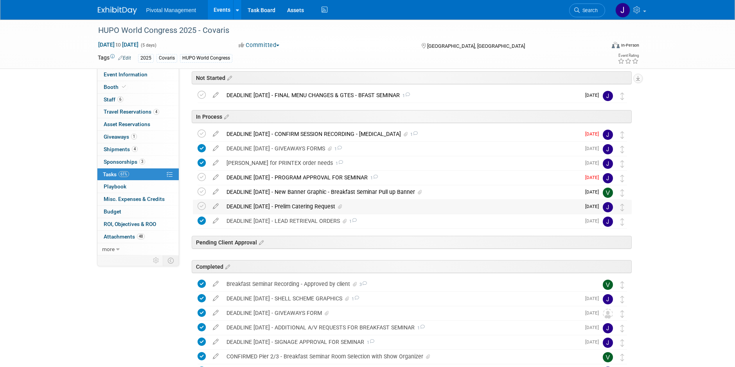
click at [296, 206] on div "DEADLINE [DATE] - Prelim Catering Request" at bounding box center [402, 205] width 358 height 13
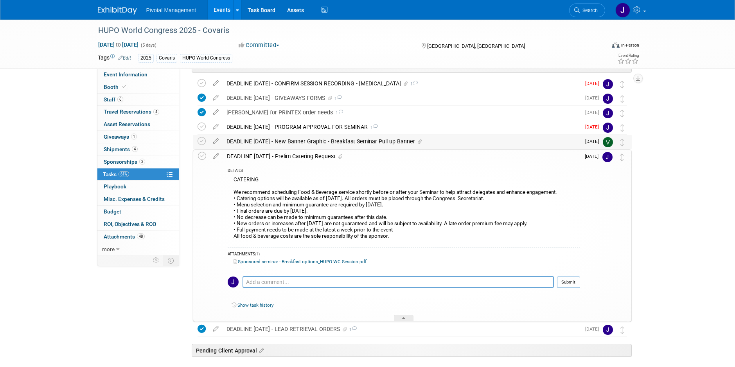
scroll to position [214, 0]
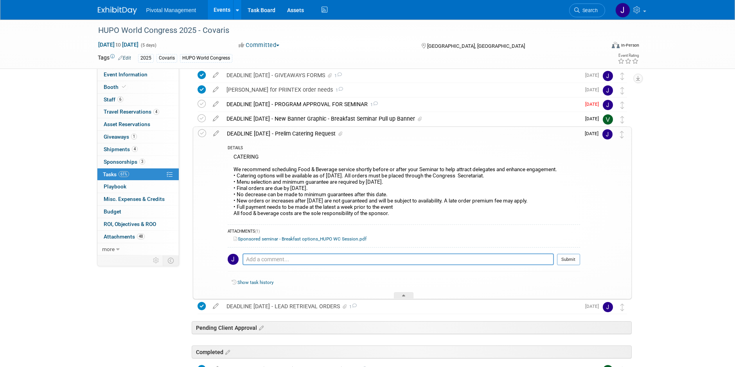
click at [295, 241] on link "Sponsored seminar - Breakfast options_HUPO WC Session.pdf" at bounding box center [300, 238] width 133 height 5
click at [215, 10] on link "Events" at bounding box center [222, 10] width 29 height 20
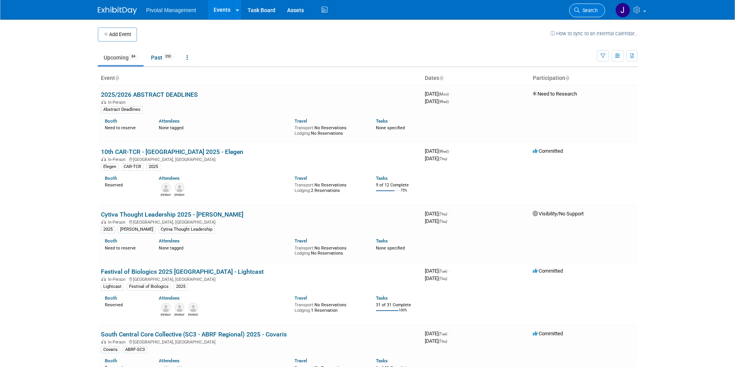
click at [588, 13] on span "Search" at bounding box center [589, 10] width 18 height 6
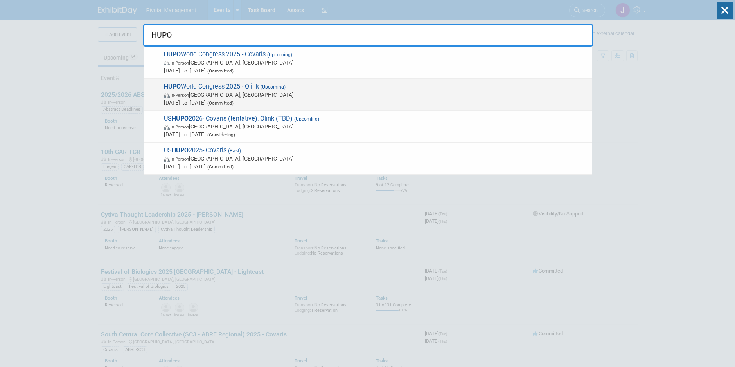
type input "HUPO"
click at [409, 94] on span "In-Person Toronto, Canada" at bounding box center [376, 95] width 424 height 8
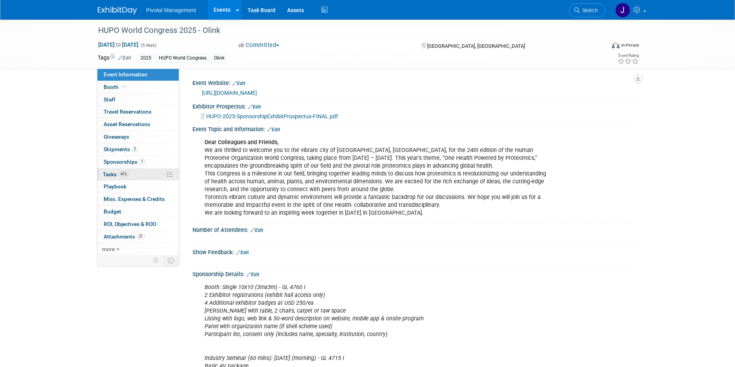
click at [120, 171] on span "Tasks 41%" at bounding box center [116, 174] width 26 height 6
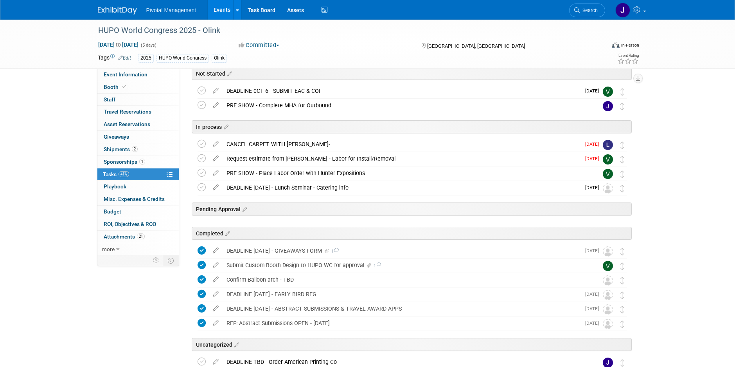
scroll to position [102, 0]
click at [340, 143] on div "CANCEL CARPET WITH [PERSON_NAME]-" at bounding box center [402, 143] width 358 height 13
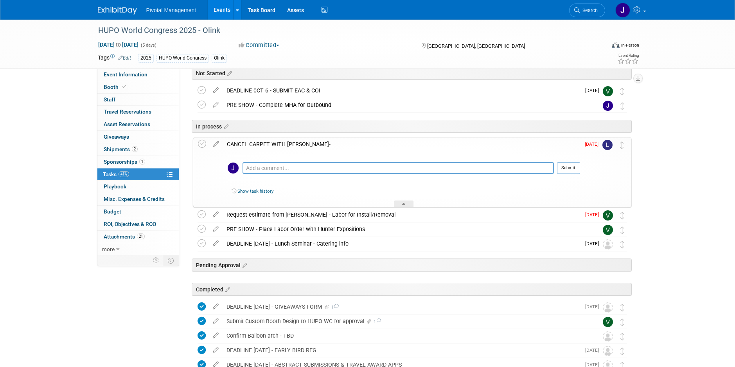
click at [340, 143] on div "CANCEL CARPET WITH [PERSON_NAME]-" at bounding box center [401, 143] width 357 height 13
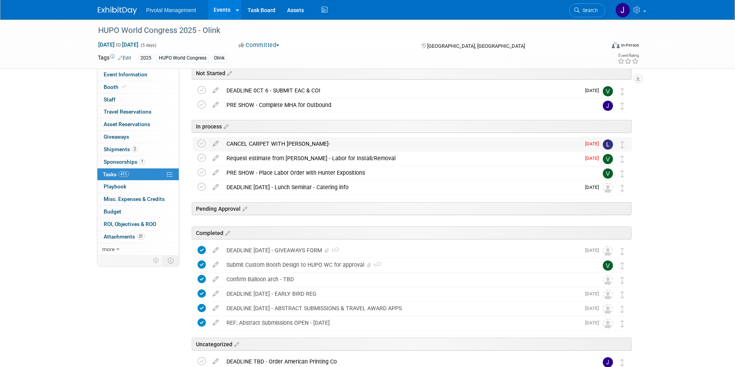
click at [340, 143] on div "CANCEL CARPET WITH [PERSON_NAME]-" at bounding box center [402, 143] width 358 height 13
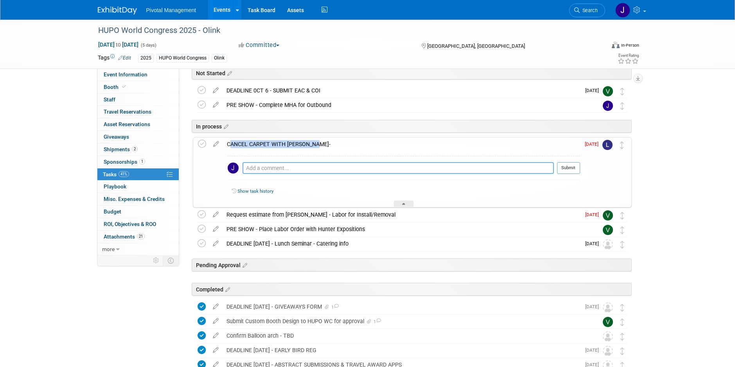
drag, startPoint x: 340, startPoint y: 143, endPoint x: 308, endPoint y: 169, distance: 40.6
click at [308, 169] on textarea at bounding box center [398, 168] width 311 height 12
type textarea "N/A - keep carpet"
click at [577, 170] on button "Submit" at bounding box center [568, 168] width 23 height 12
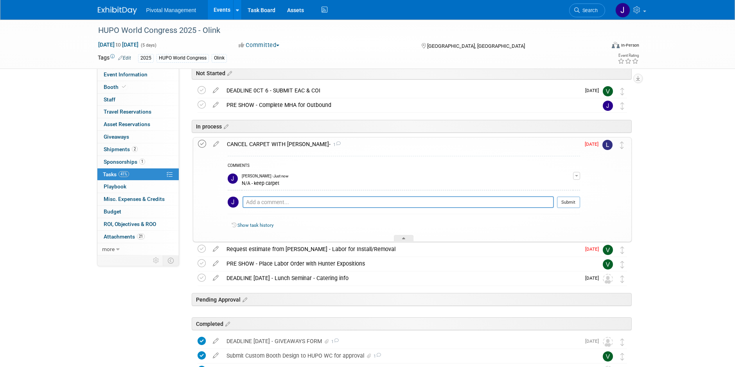
click at [202, 145] on icon at bounding box center [202, 144] width 8 height 8
click at [276, 147] on div "CANCEL CARPET WITH [PERSON_NAME]- 1" at bounding box center [401, 143] width 357 height 13
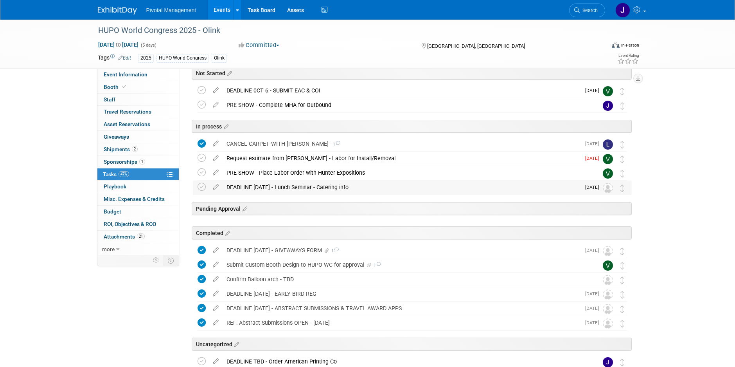
click at [300, 188] on div "DEADLINE [DATE] - Lunch Seminar - Catering info" at bounding box center [402, 186] width 358 height 13
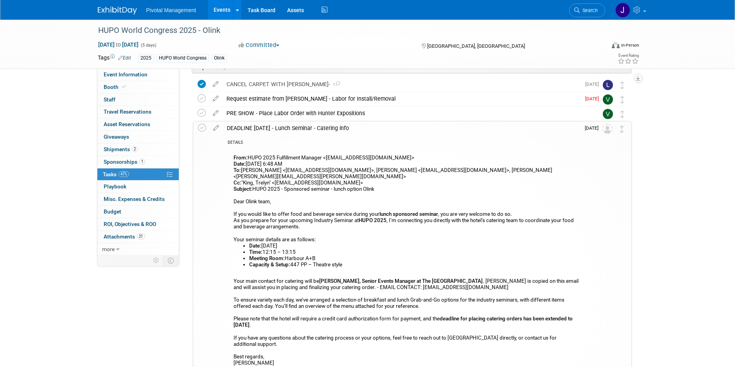
scroll to position [158, 0]
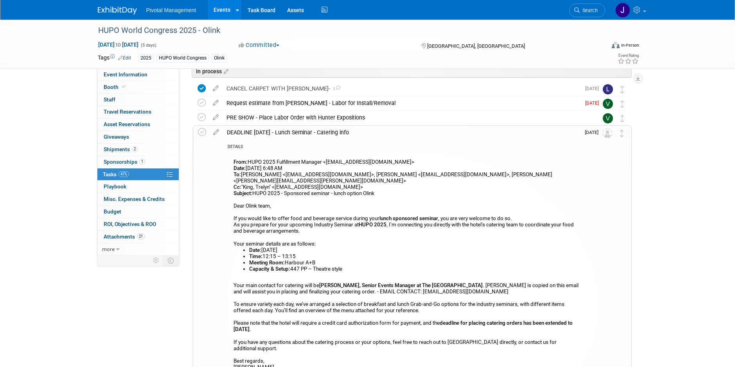
click at [244, 134] on div "DEADLINE [DATE] - Lunch Seminar - Catering info" at bounding box center [401, 132] width 357 height 13
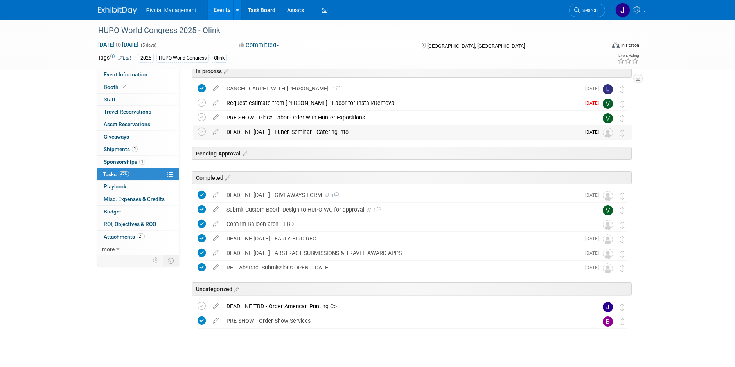
click at [279, 133] on div "DEADLINE [DATE] - Lunch Seminar - Catering info" at bounding box center [402, 131] width 358 height 13
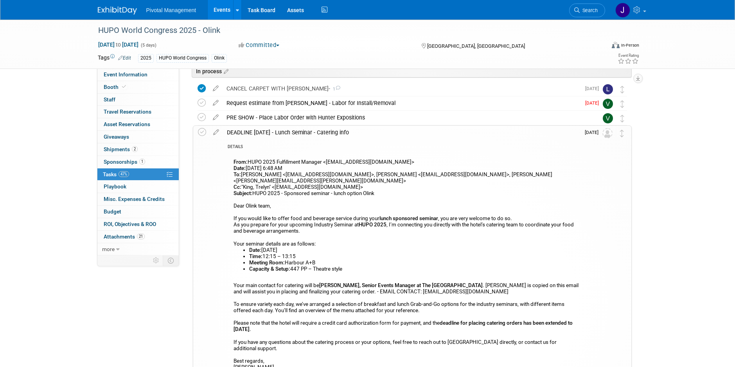
click at [279, 133] on div "DEADLINE [DATE] - Lunch Seminar - Catering info" at bounding box center [401, 132] width 357 height 13
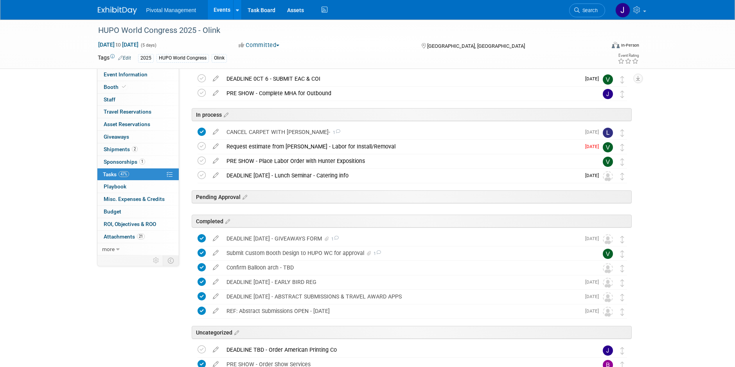
scroll to position [111, 0]
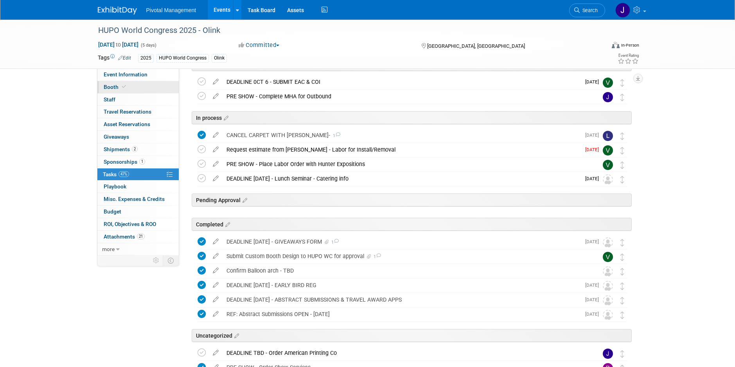
click at [125, 89] on span at bounding box center [123, 87] width 7 height 6
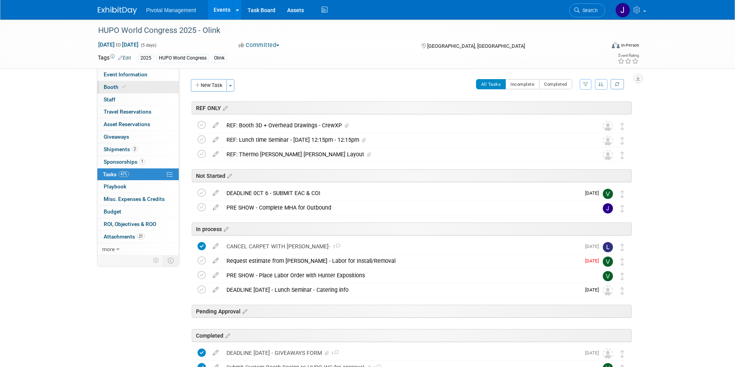
select select "Yes"
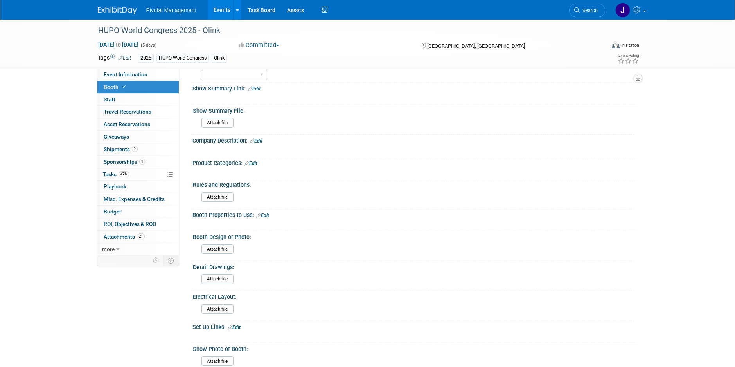
scroll to position [322, 0]
